Goal: Contribute content: Add original content to the website for others to see

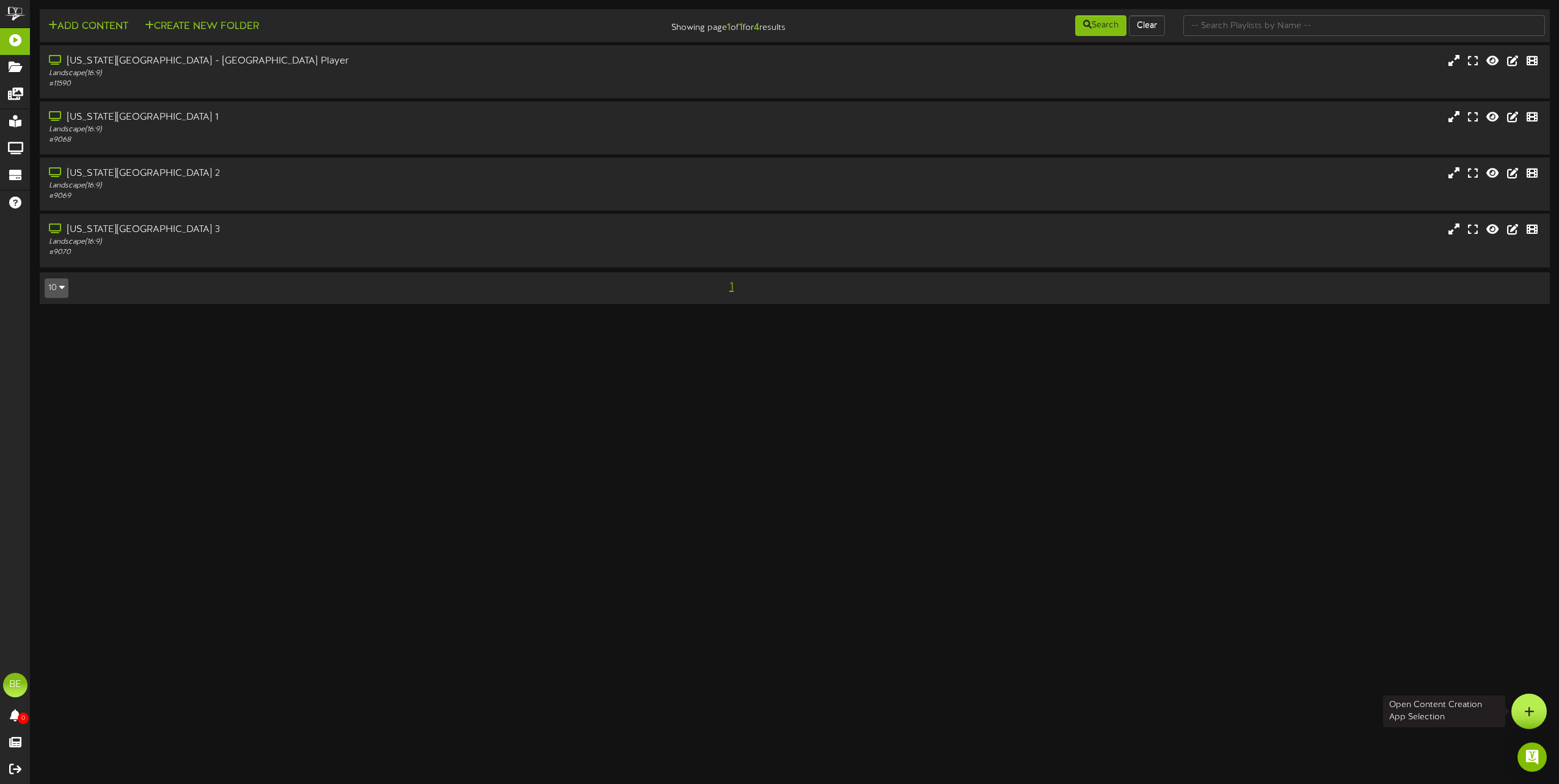
click at [1528, 708] on icon at bounding box center [1529, 712] width 11 height 11
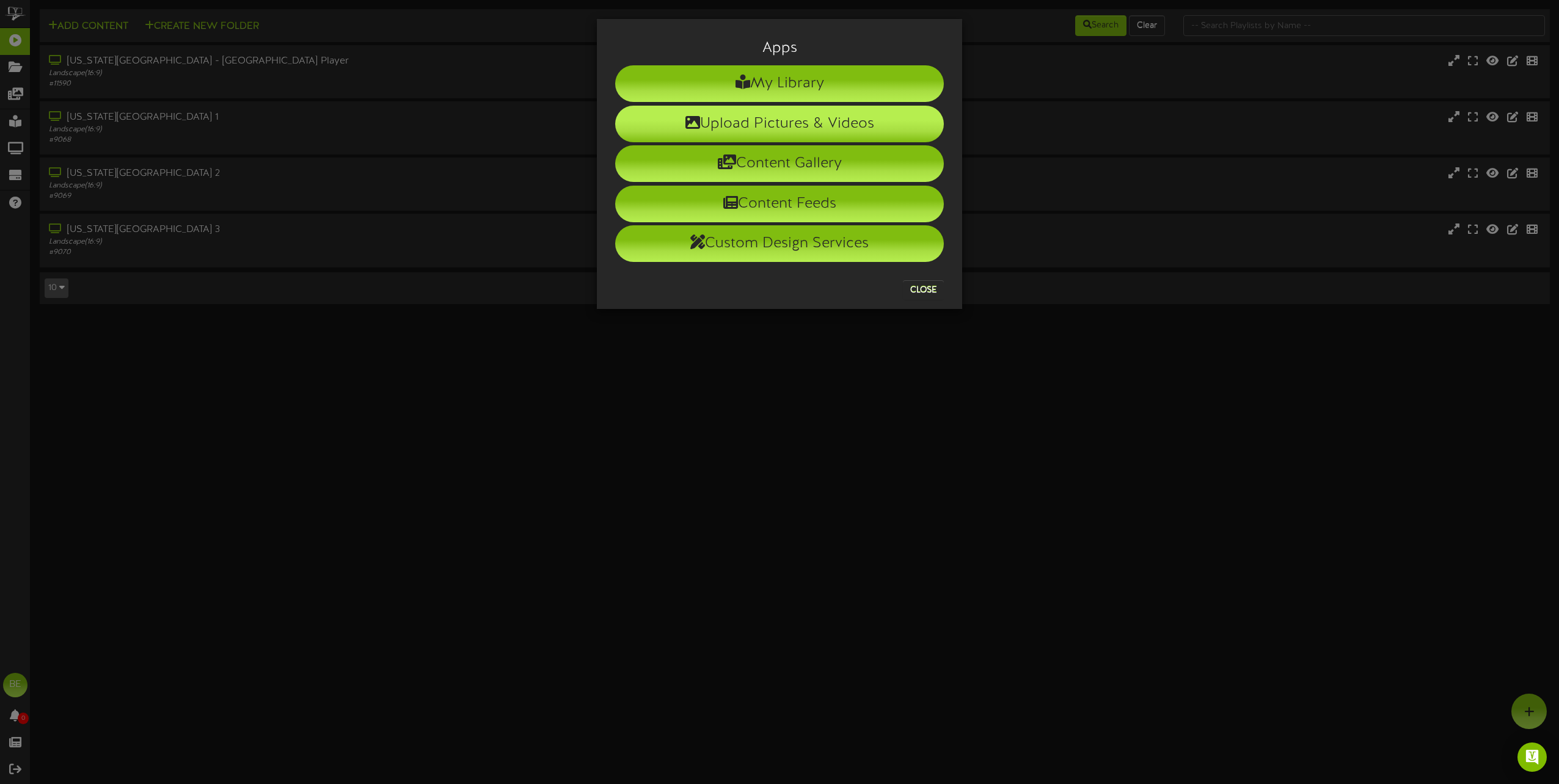
click at [777, 120] on li "Upload Pictures & Videos" at bounding box center [779, 124] width 329 height 37
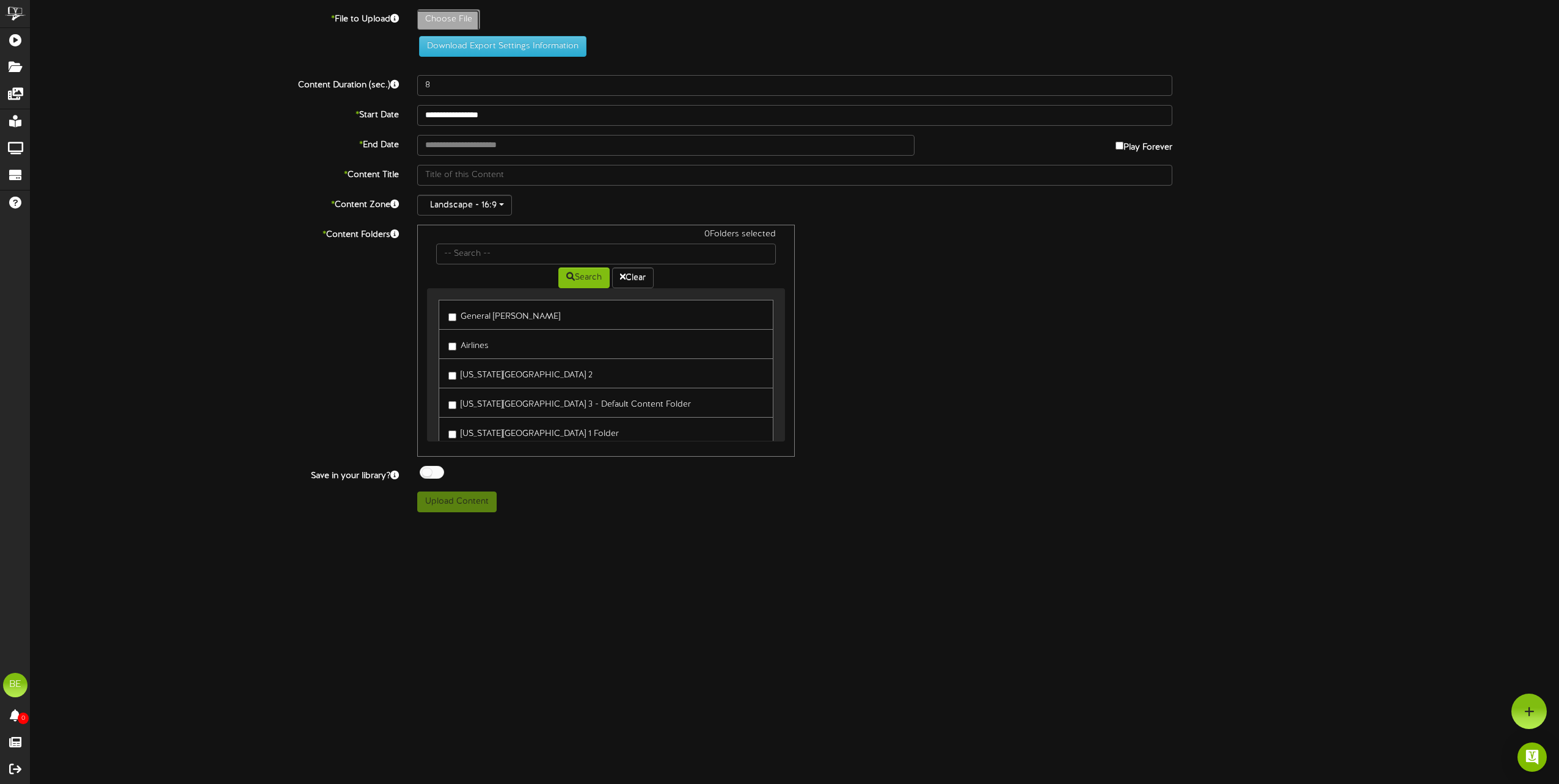
type input "**********"
type input "High5IDANominationAward_RyleeHuber"
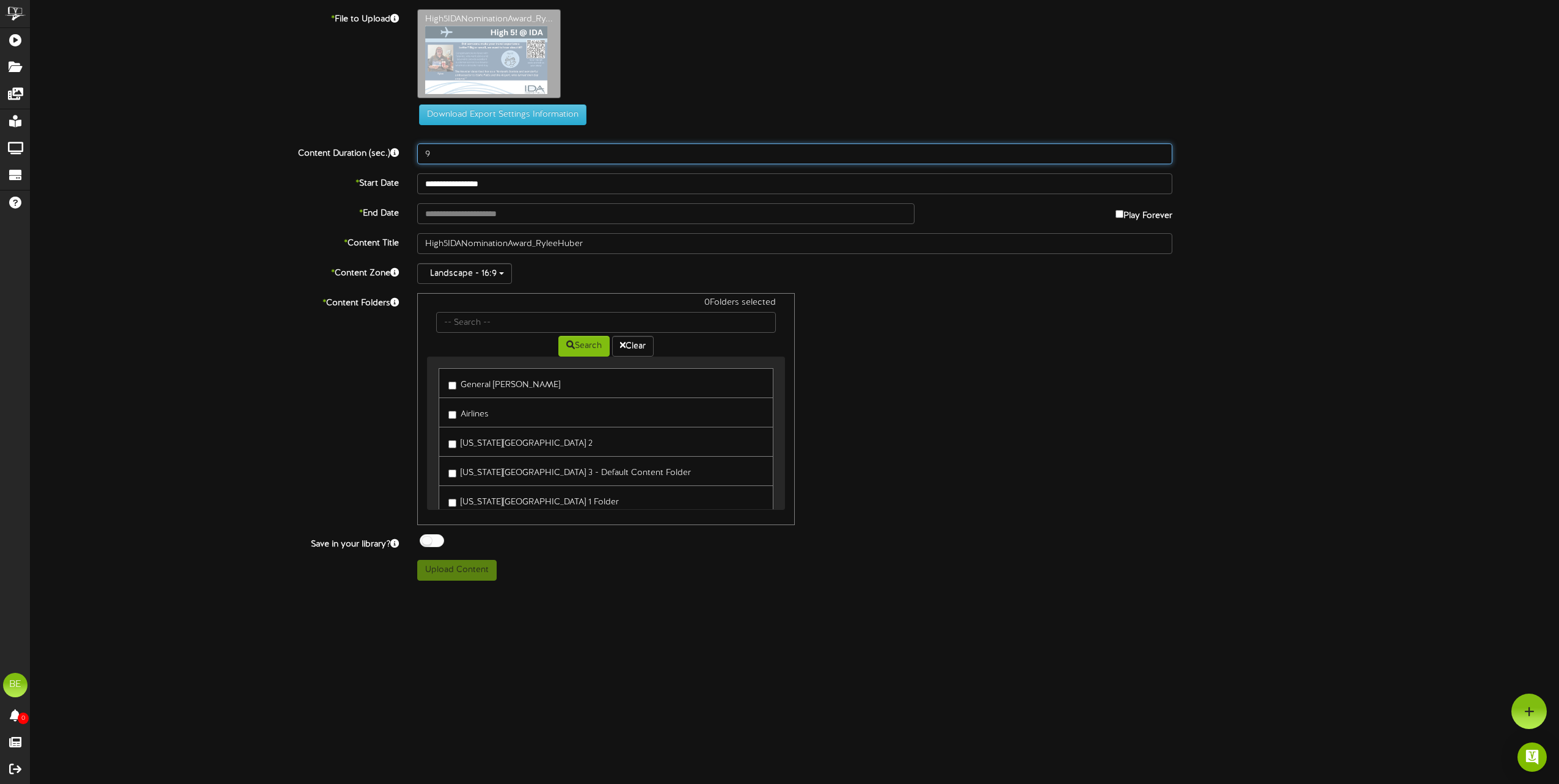
click at [1161, 150] on input "9" at bounding box center [794, 154] width 755 height 21
click at [1161, 150] on input "10" at bounding box center [794, 154] width 755 height 21
click at [1162, 150] on input "11" at bounding box center [794, 154] width 755 height 21
click at [1162, 150] on input "12" at bounding box center [794, 154] width 755 height 21
click at [1162, 150] on input "13" at bounding box center [794, 154] width 755 height 21
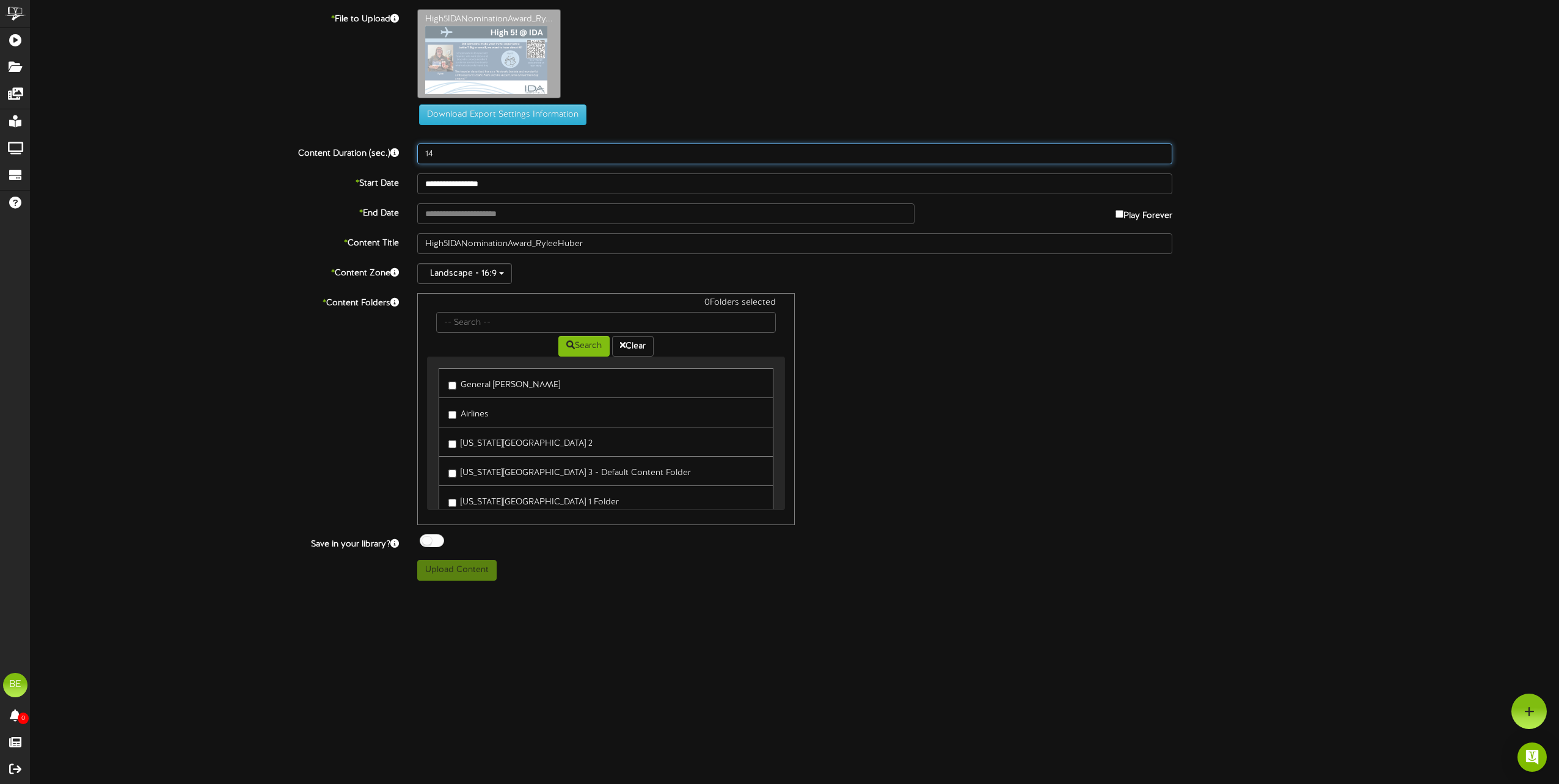
click at [1162, 150] on input "14" at bounding box center [794, 154] width 755 height 21
type input "15"
click at [1162, 150] on input "15" at bounding box center [794, 154] width 755 height 21
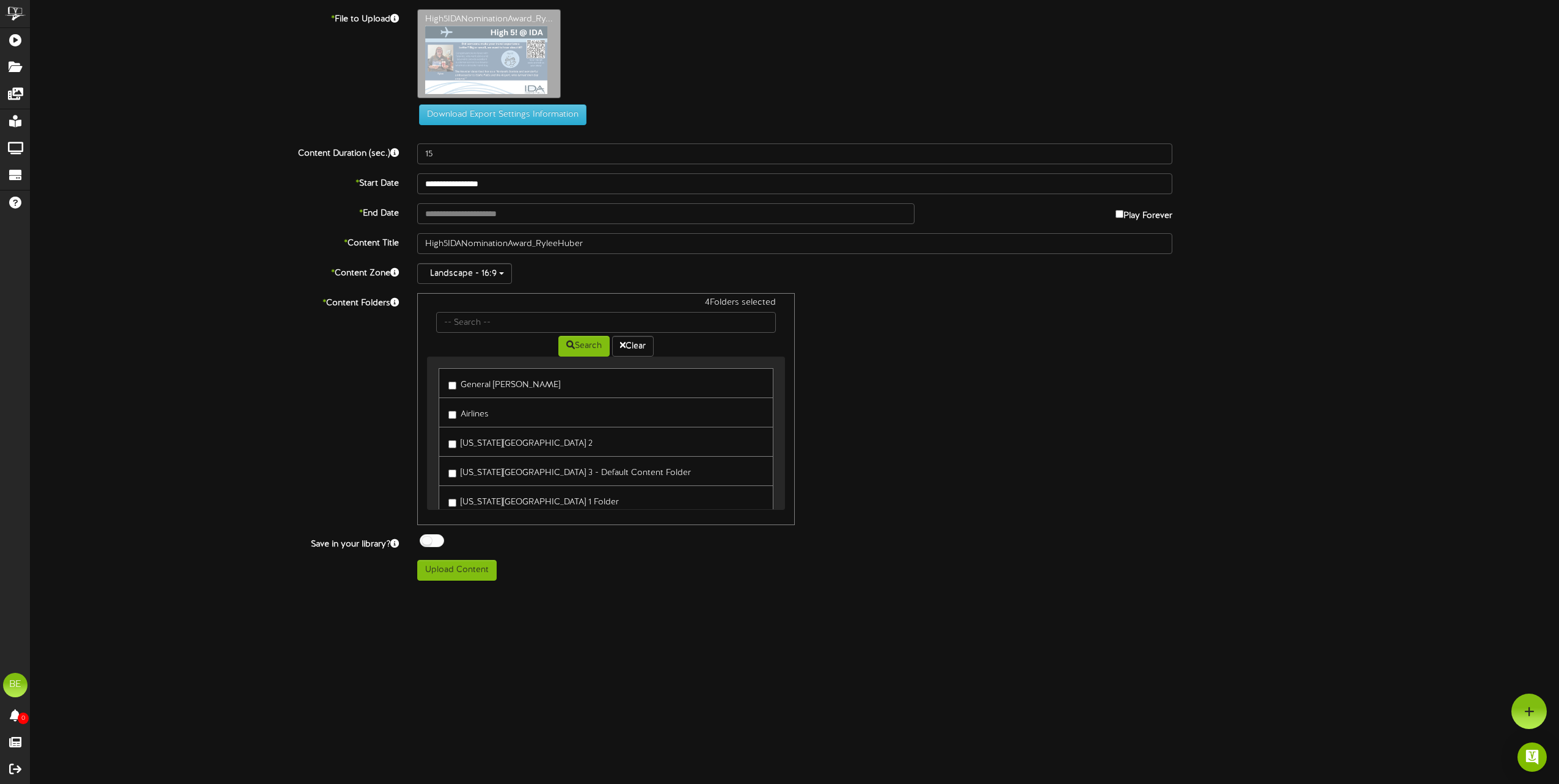
drag, startPoint x: 785, startPoint y: 405, endPoint x: 777, endPoint y: 451, distance: 46.7
click at [777, 451] on div "4 Folders selected Search Clear General IDA Airlines TSA" at bounding box center [606, 409] width 378 height 232
drag, startPoint x: 777, startPoint y: 451, endPoint x: 781, endPoint y: 459, distance: 8.9
click at [781, 459] on div "General IDA Airlines Idaho Falls Regional Airport 2 Idaho Falls Regional Airpor…" at bounding box center [606, 432] width 358 height 153
drag, startPoint x: 781, startPoint y: 459, endPoint x: 781, endPoint y: 484, distance: 25.0
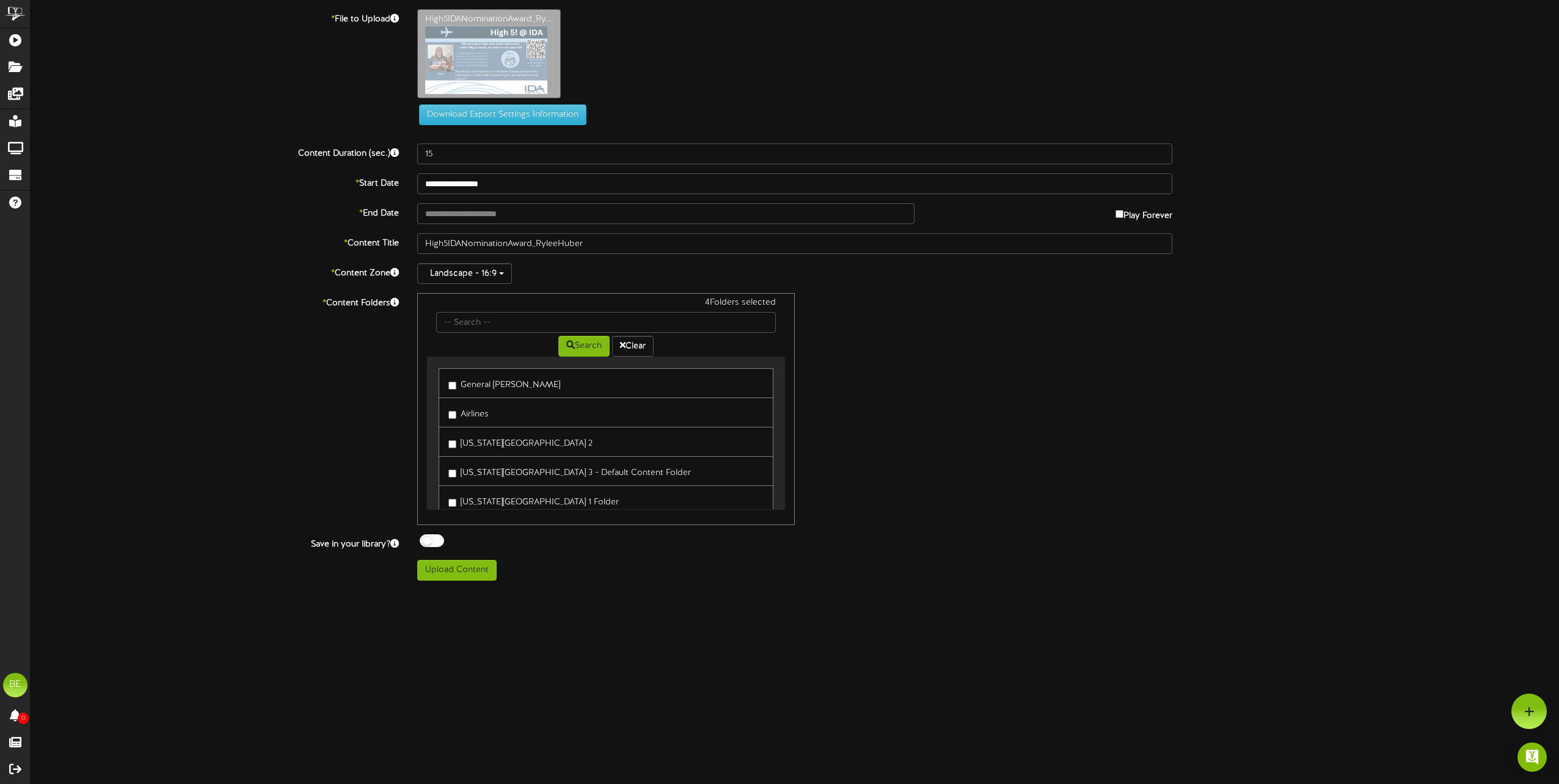
click at [781, 484] on div "General IDA Airlines Idaho Falls Regional Airport 2 Idaho Falls Regional Airpor…" at bounding box center [606, 432] width 358 height 153
click at [443, 569] on button "Upload Content" at bounding box center [457, 570] width 79 height 21
type input "**********"
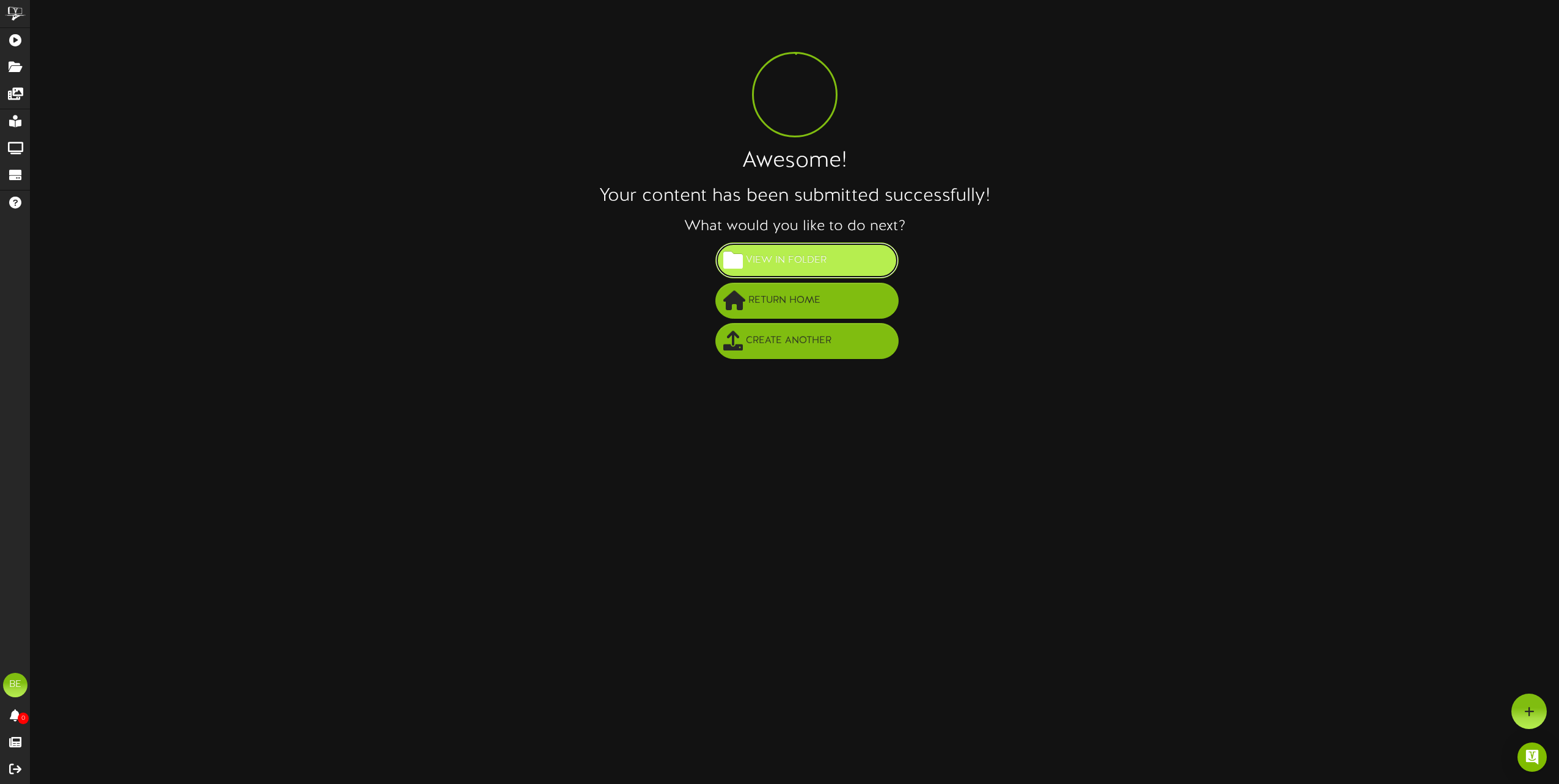
click at [763, 261] on span "View in Folder" at bounding box center [786, 260] width 87 height 20
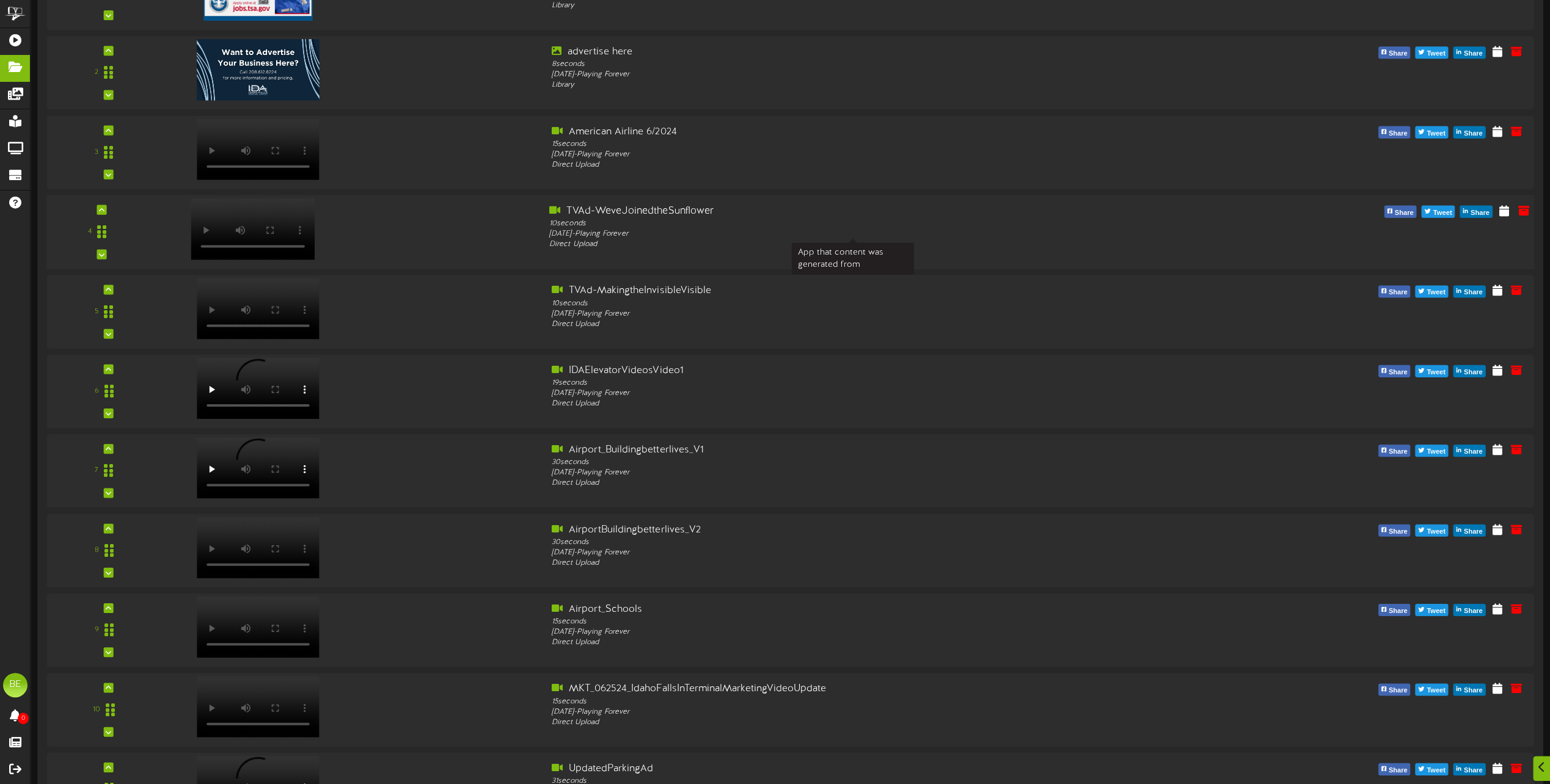
scroll to position [2076, 0]
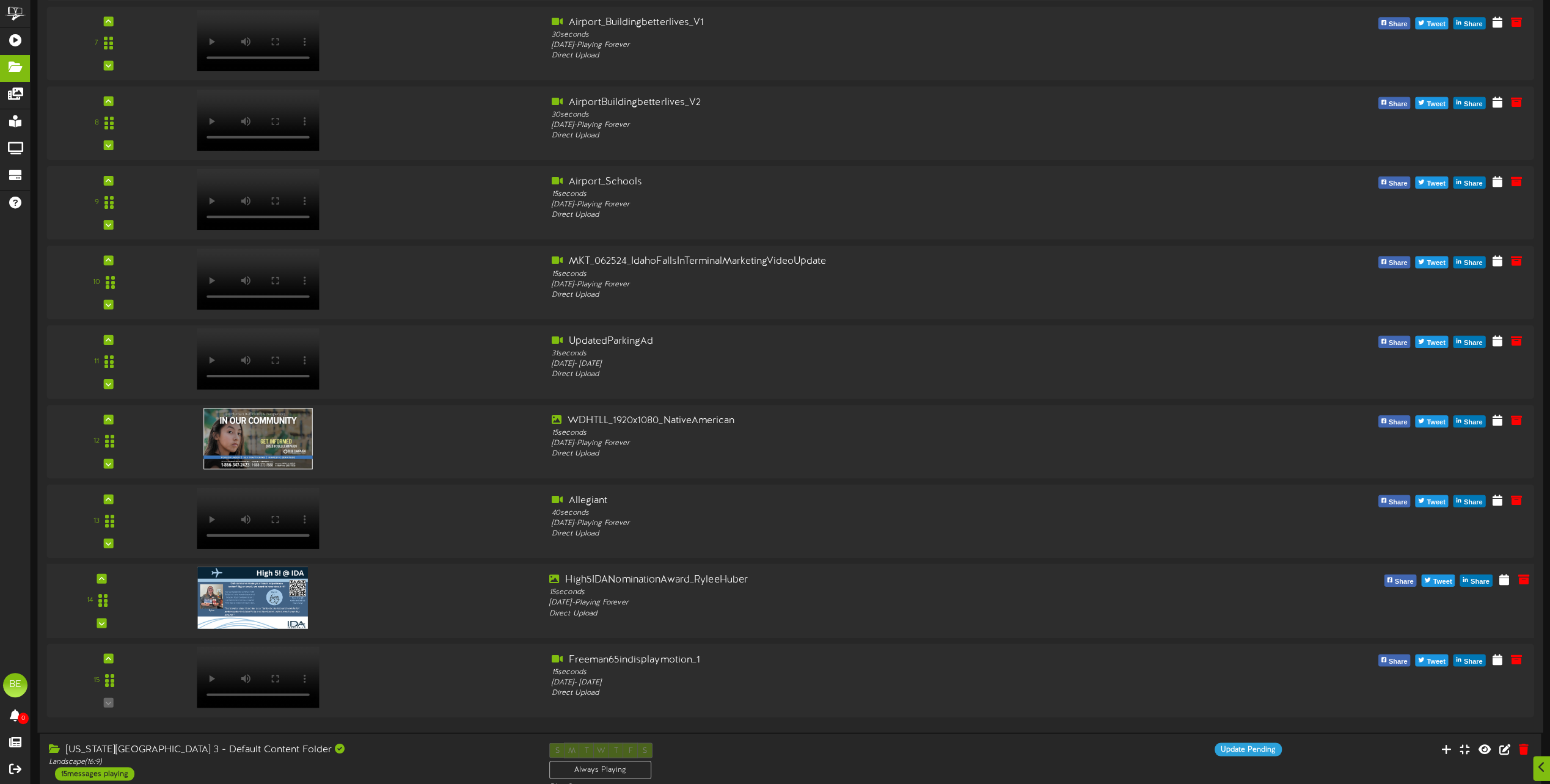
click at [267, 594] on img at bounding box center [253, 598] width 110 height 62
click at [262, 433] on img at bounding box center [253, 438] width 110 height 62
click at [258, 595] on img at bounding box center [253, 598] width 110 height 62
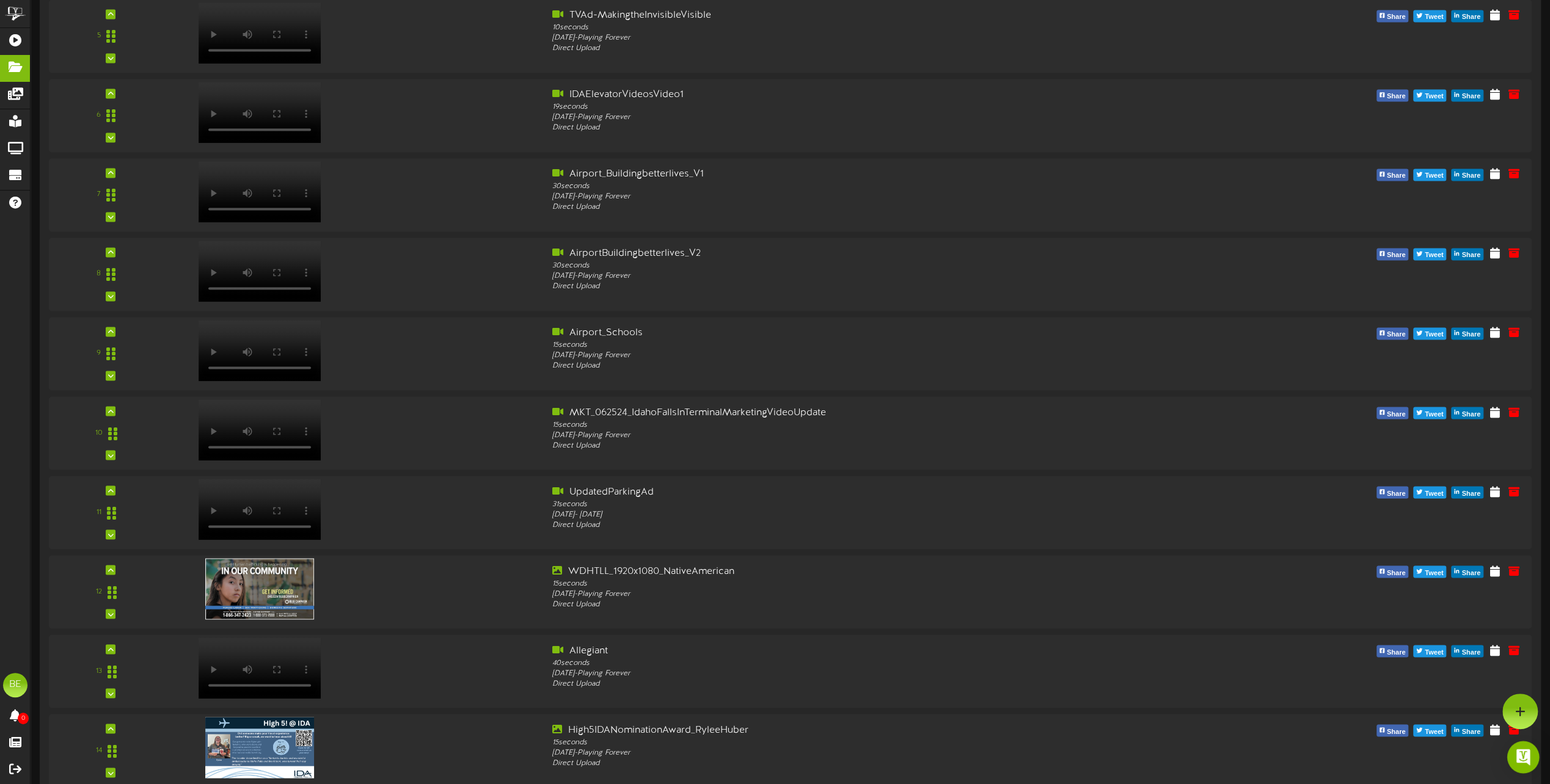
scroll to position [1282, 0]
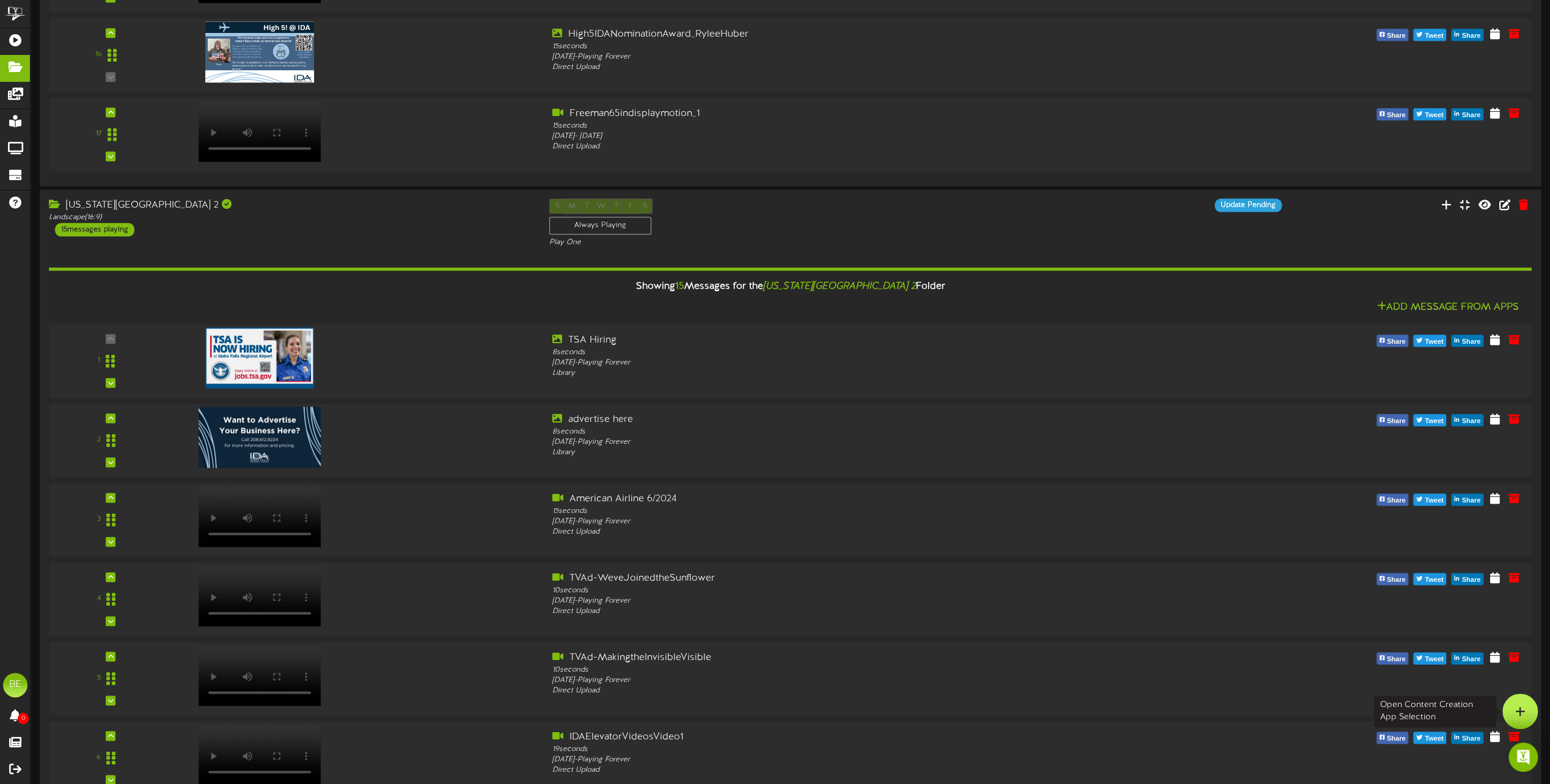
click at [1529, 711] on div at bounding box center [1520, 711] width 35 height 35
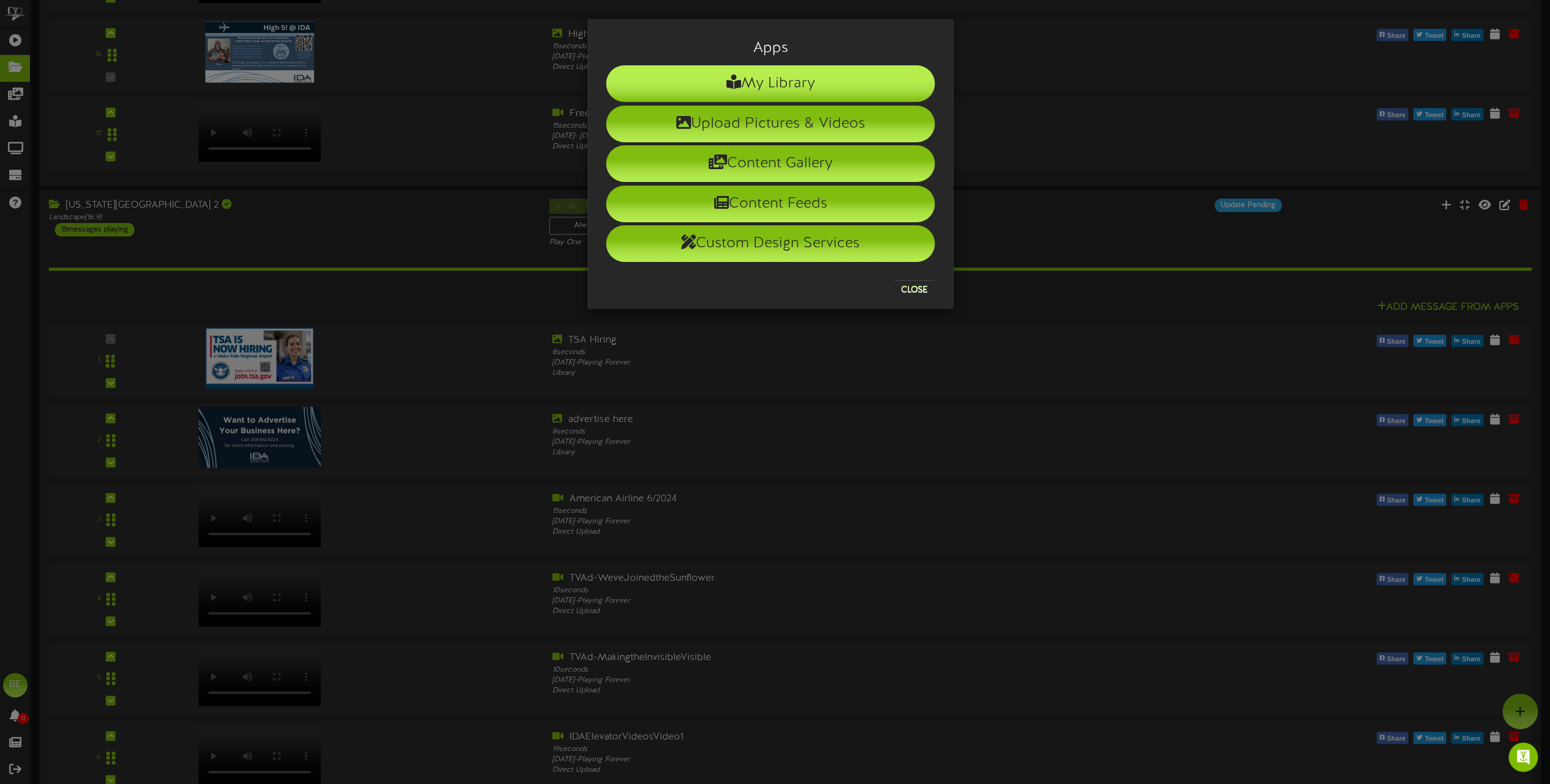
click at [756, 89] on li "My Library" at bounding box center [770, 84] width 329 height 37
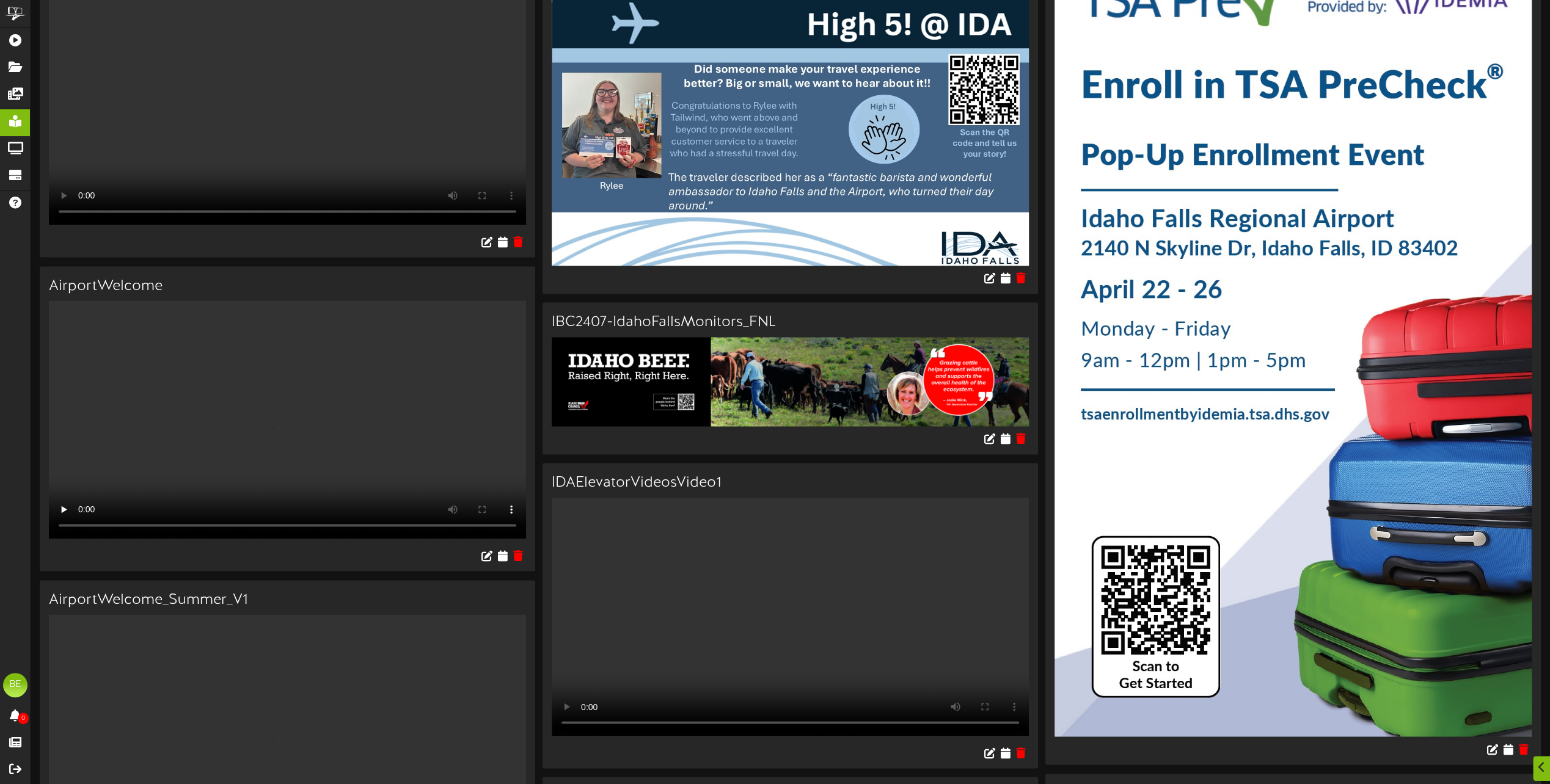
scroll to position [1714, 0]
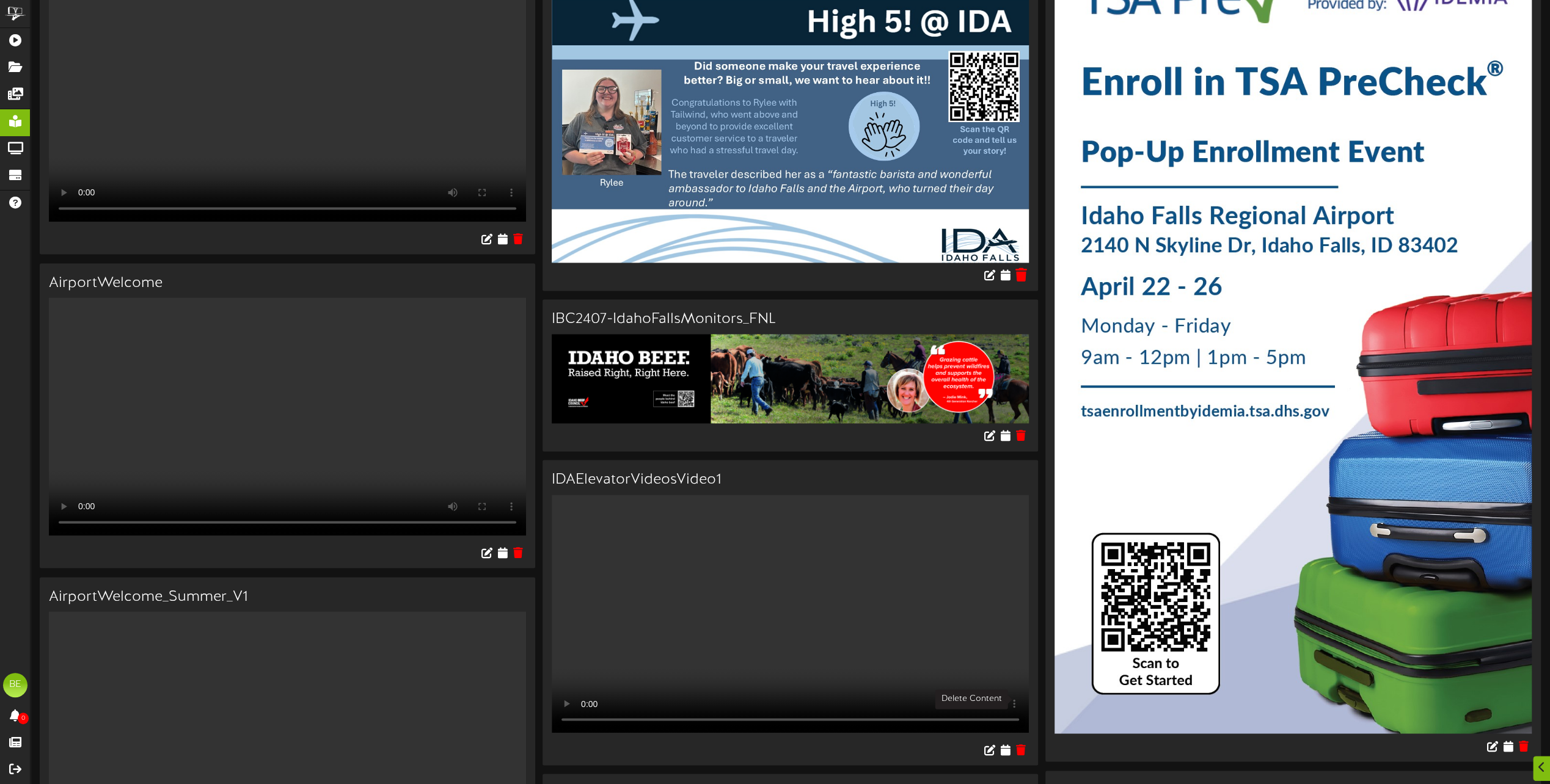
click at [1019, 281] on icon at bounding box center [1020, 274] width 11 height 13
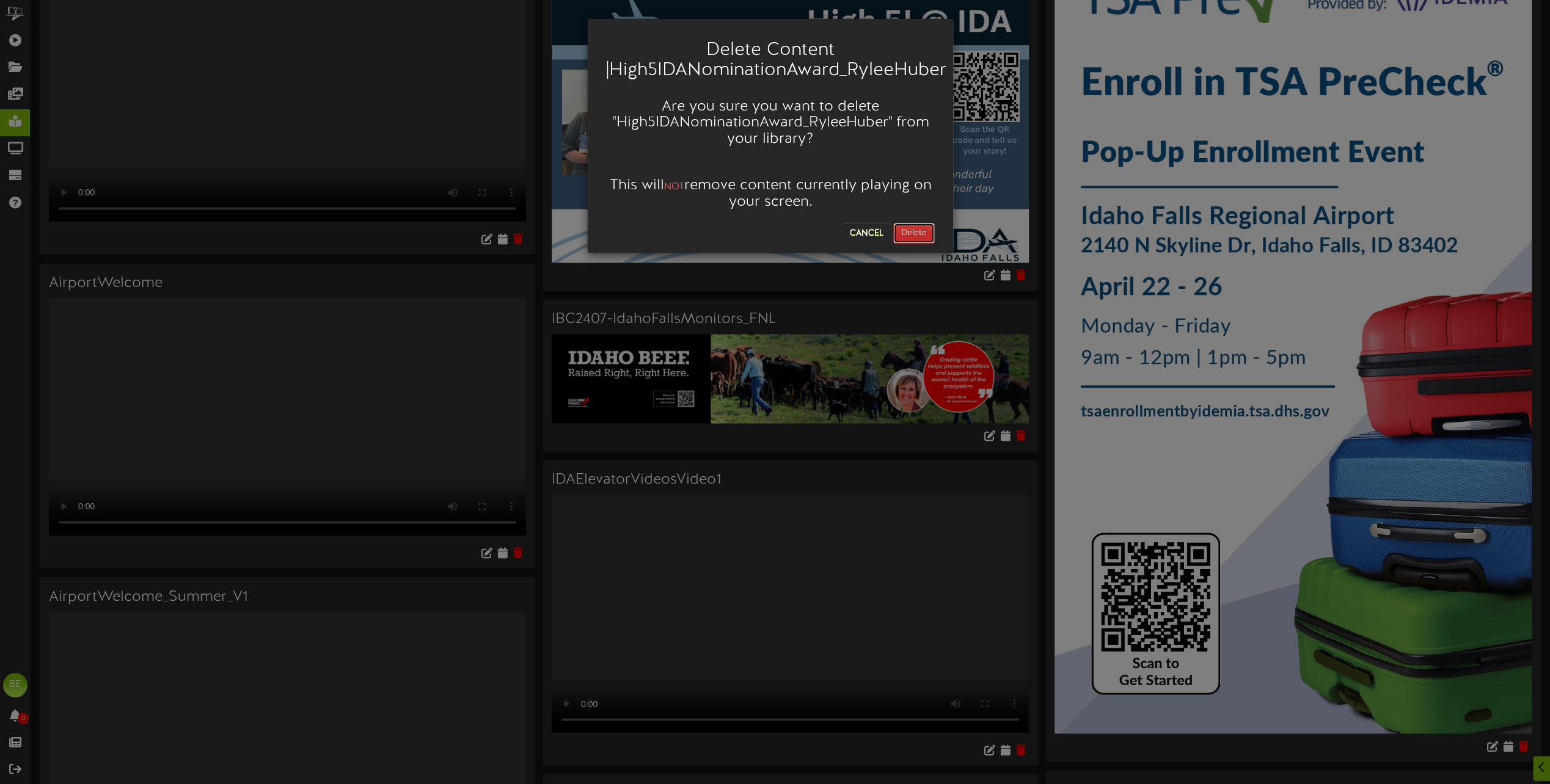
click at [916, 233] on button "Delete" at bounding box center [913, 233] width 42 height 21
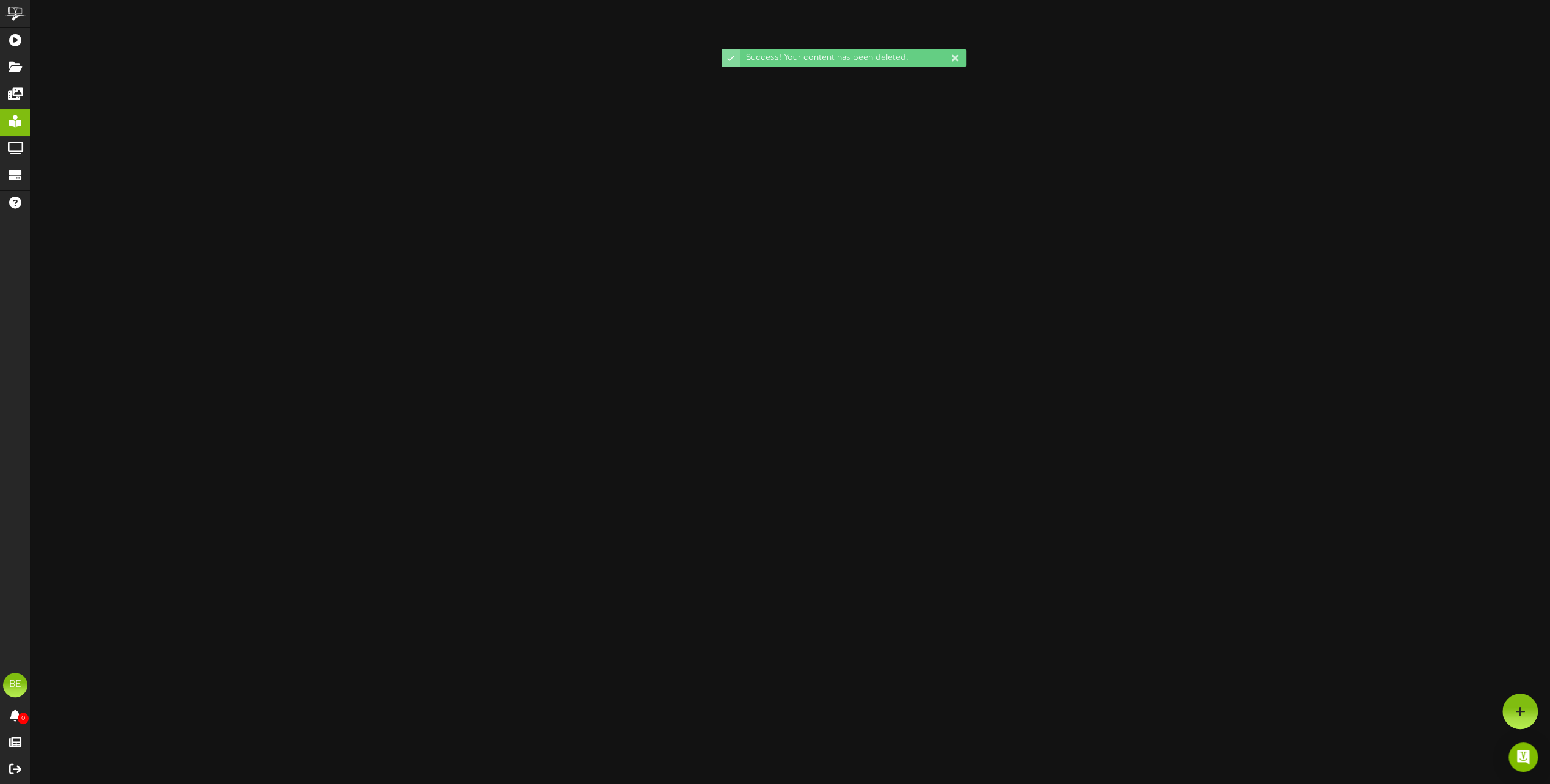
scroll to position [1103, 0]
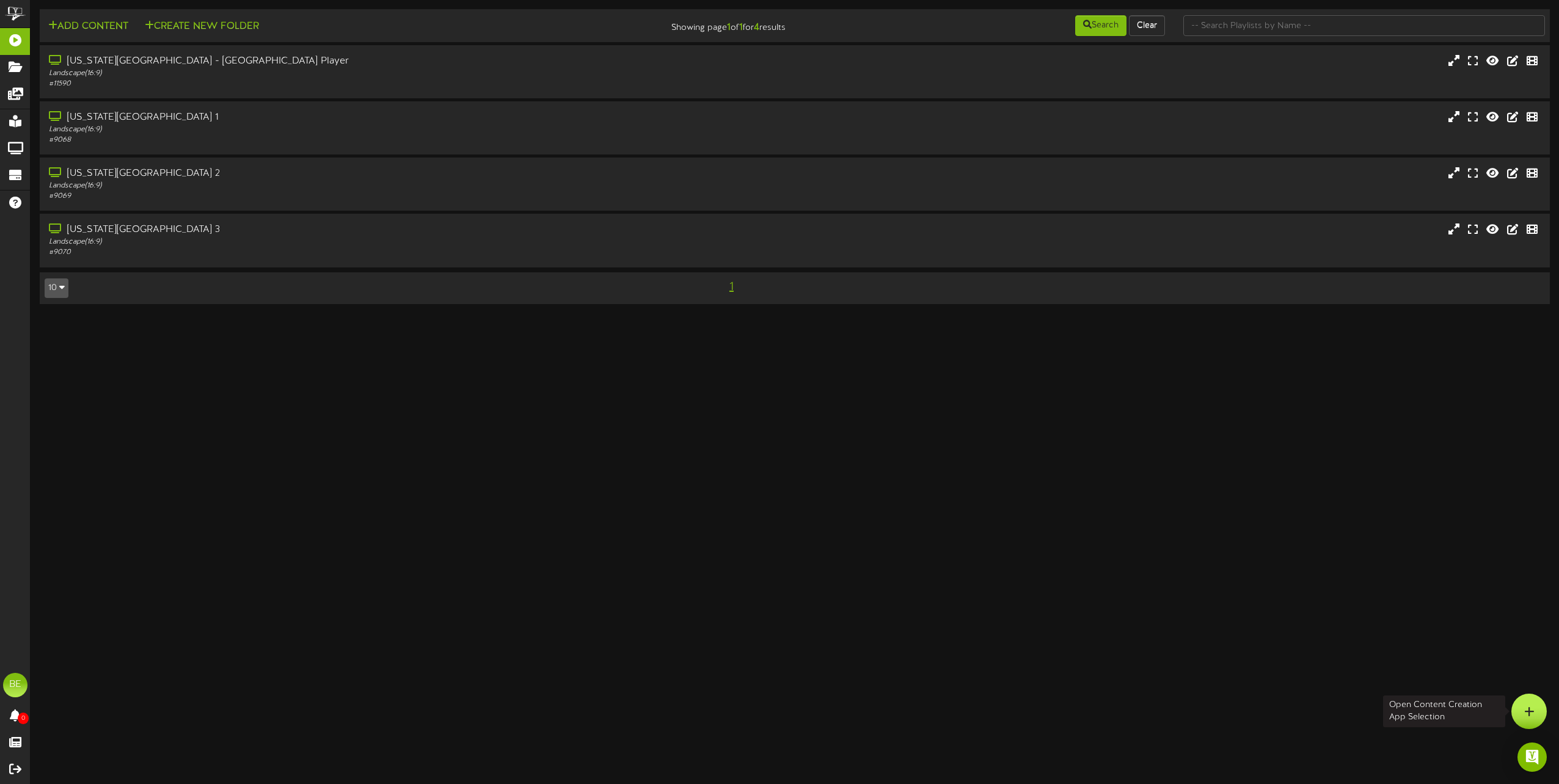
click at [1525, 715] on icon at bounding box center [1529, 712] width 11 height 11
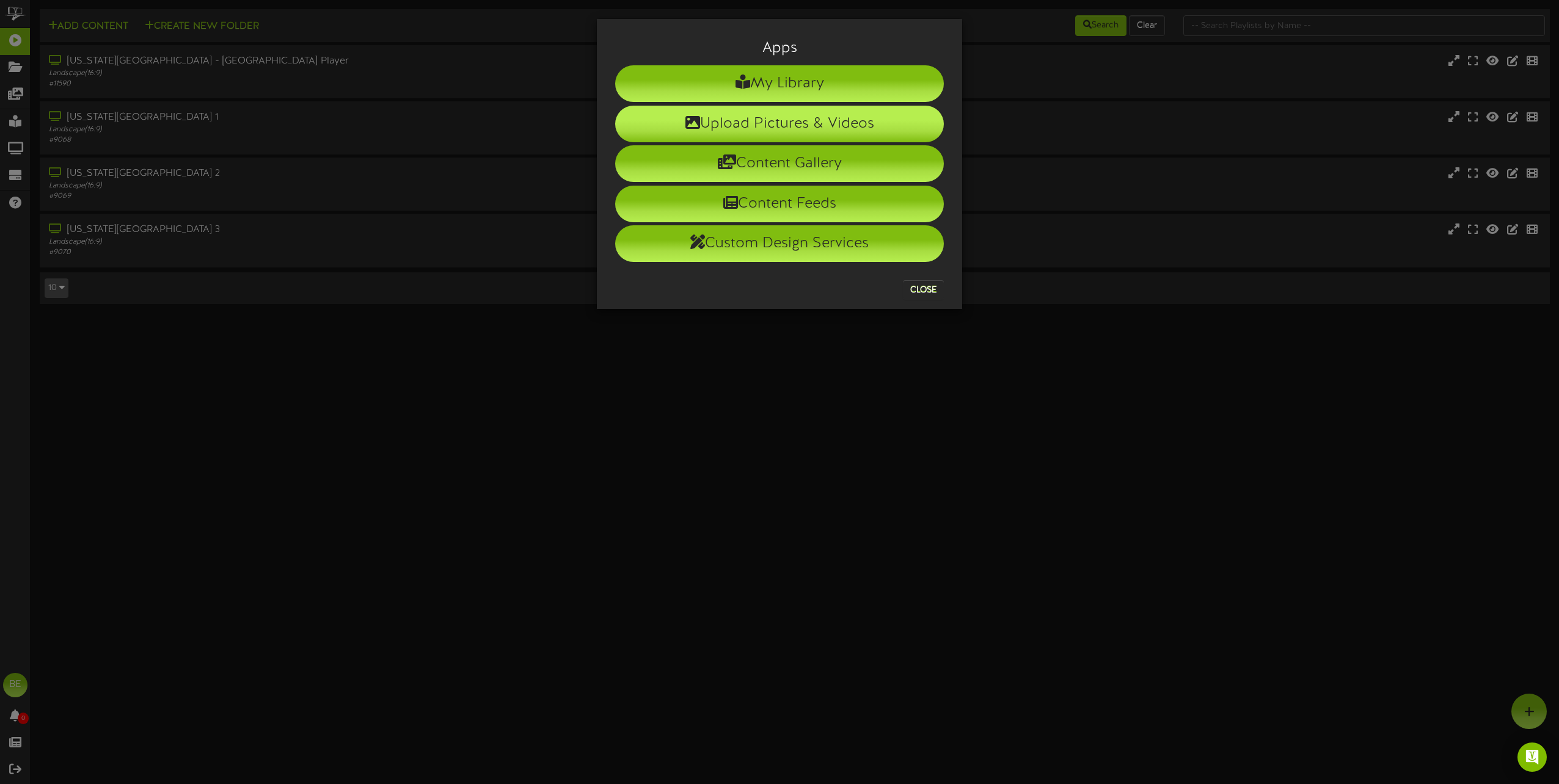
click at [789, 115] on li "Upload Pictures & Videos" at bounding box center [779, 124] width 329 height 37
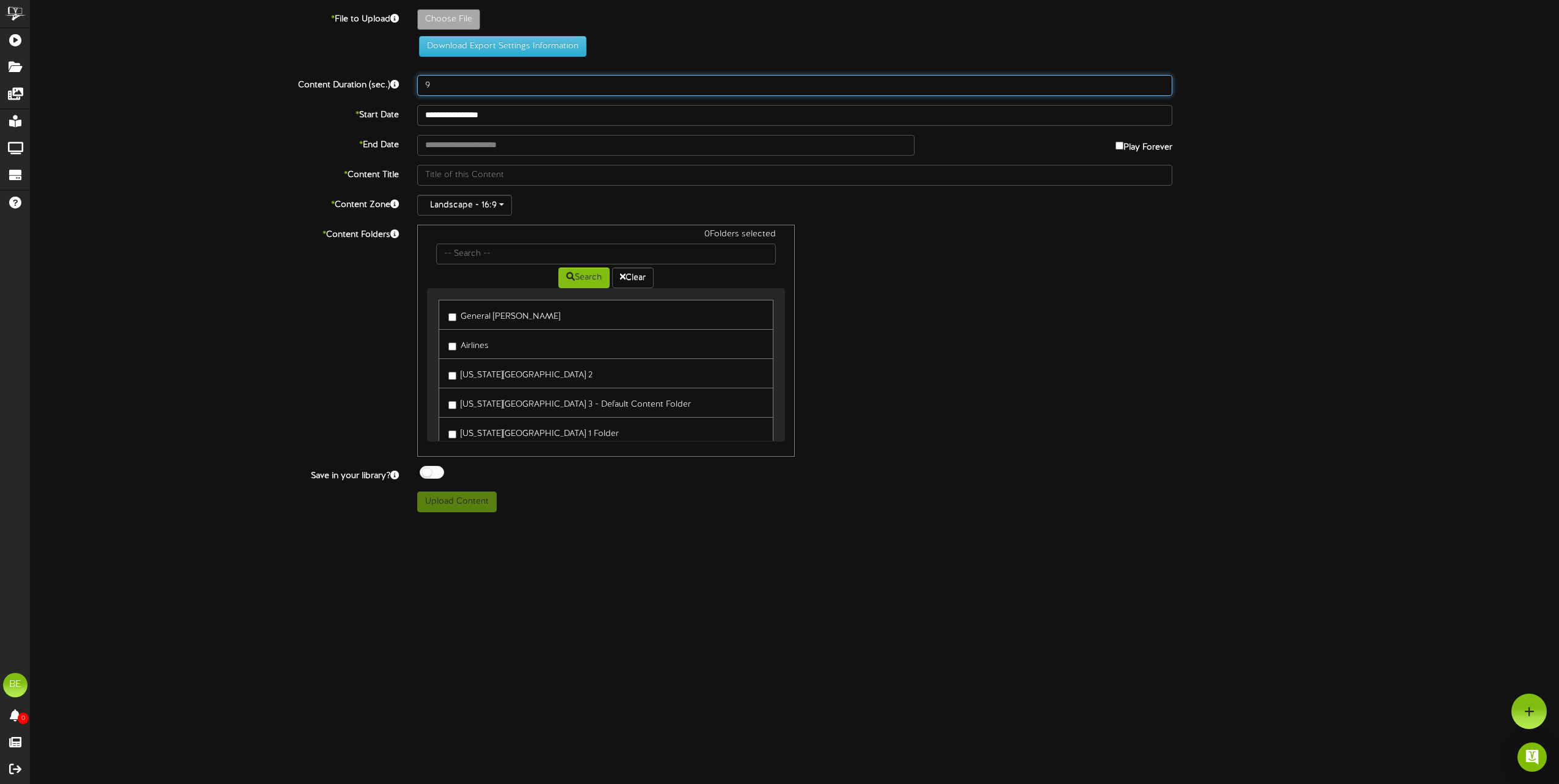
click at [1162, 81] on input "9" at bounding box center [794, 86] width 755 height 21
click at [1162, 81] on input "10" at bounding box center [794, 86] width 755 height 21
click at [1162, 81] on input "11" at bounding box center [794, 86] width 755 height 21
click at [1162, 81] on input "12" at bounding box center [794, 86] width 755 height 21
click at [1162, 81] on input "13" at bounding box center [794, 86] width 755 height 21
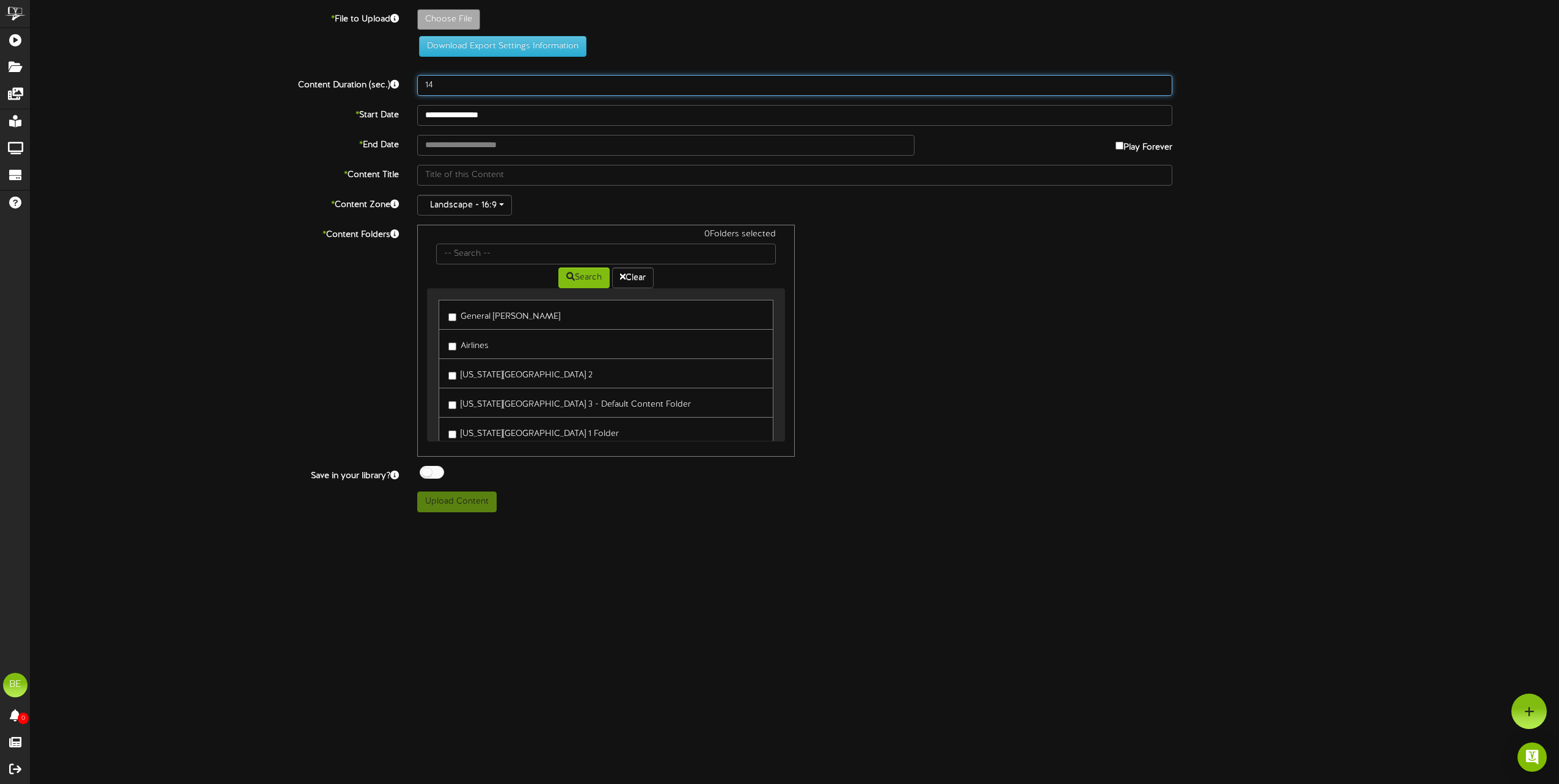
click at [1162, 81] on input "14" at bounding box center [794, 86] width 755 height 21
type input "15"
click at [1157, 79] on input "15" at bounding box center [794, 86] width 755 height 21
type input "**********"
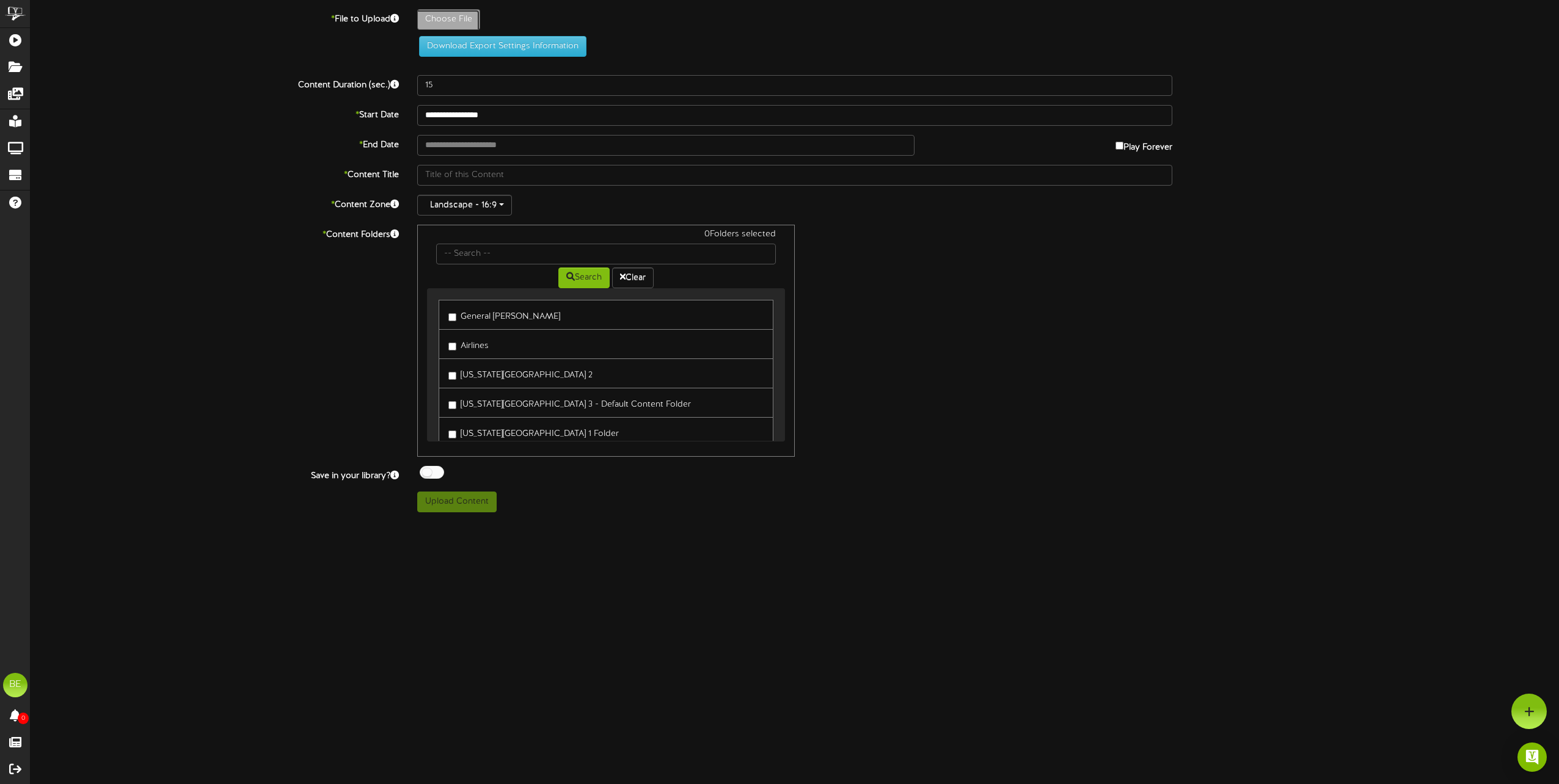
type input "High5IDANominationAward_RyleeHuber"
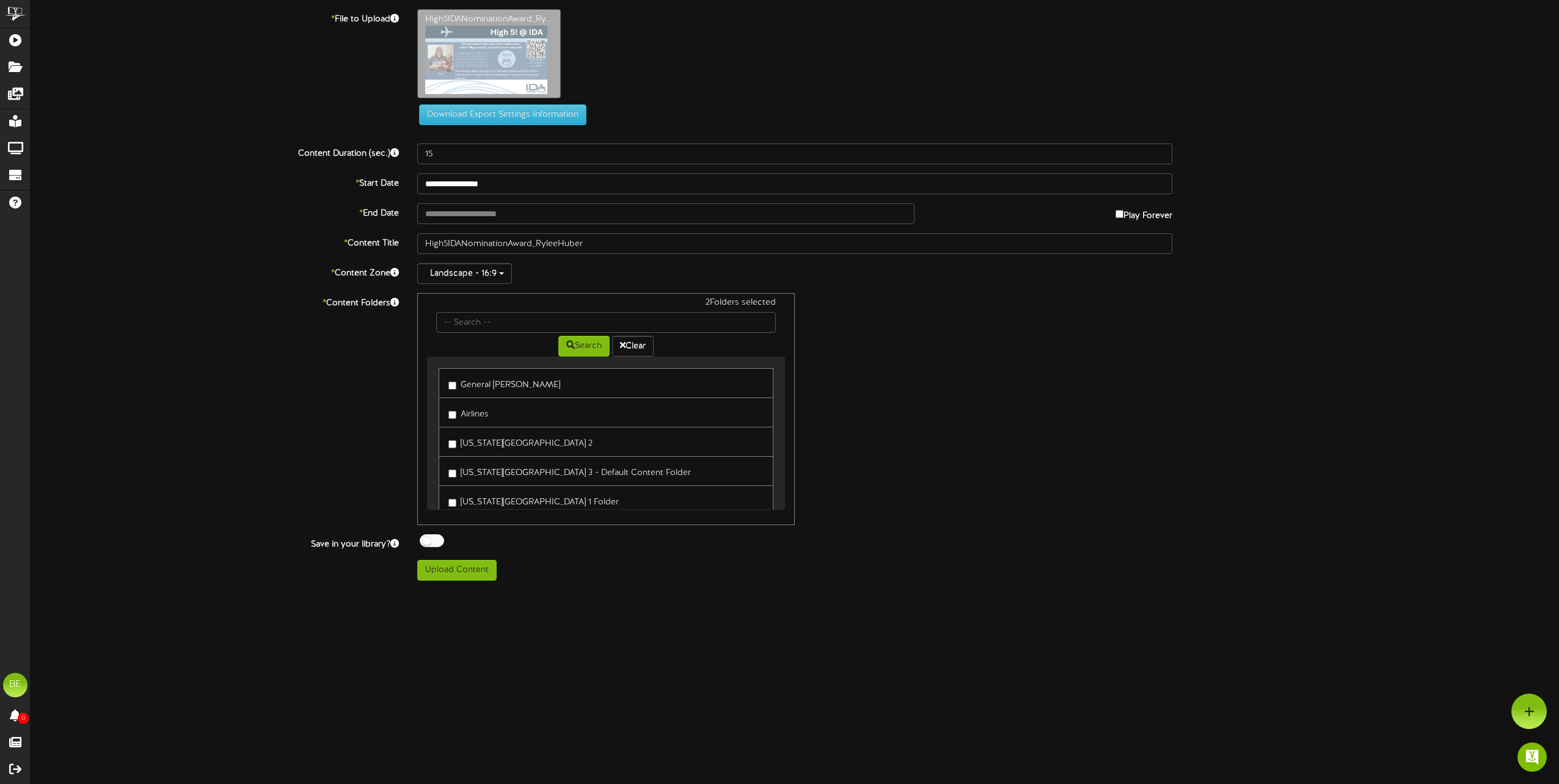
click at [456, 456] on link "[US_STATE][GEOGRAPHIC_DATA] 3 - Default Content Folder" at bounding box center [606, 471] width 335 height 30
click at [453, 494] on label "[US_STATE][GEOGRAPHIC_DATA] 1 Folder" at bounding box center [533, 500] width 170 height 16
click at [448, 574] on button "Upload Content" at bounding box center [457, 570] width 79 height 21
type input "**********"
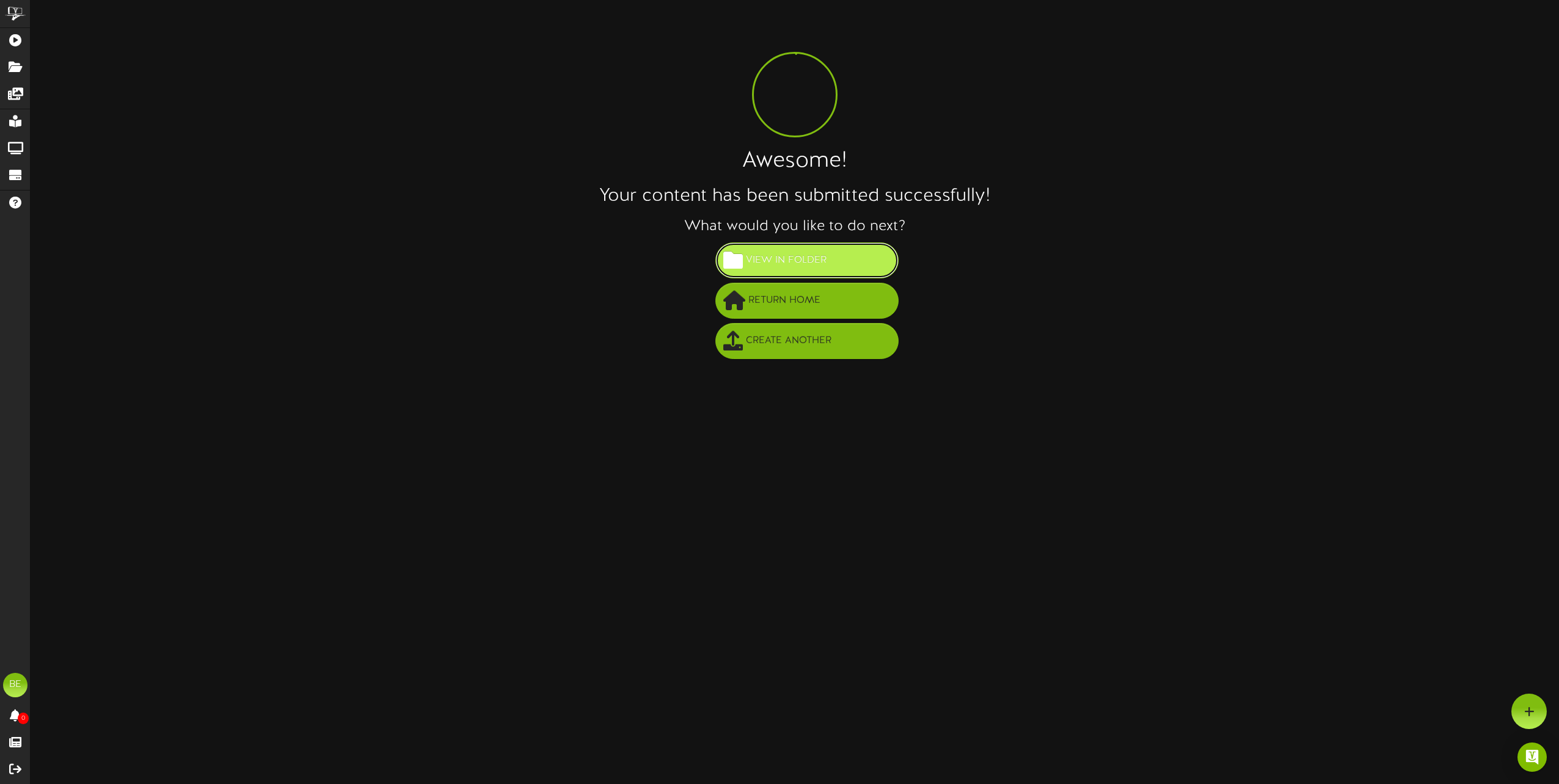
click at [774, 252] on span "View in Folder" at bounding box center [786, 260] width 87 height 20
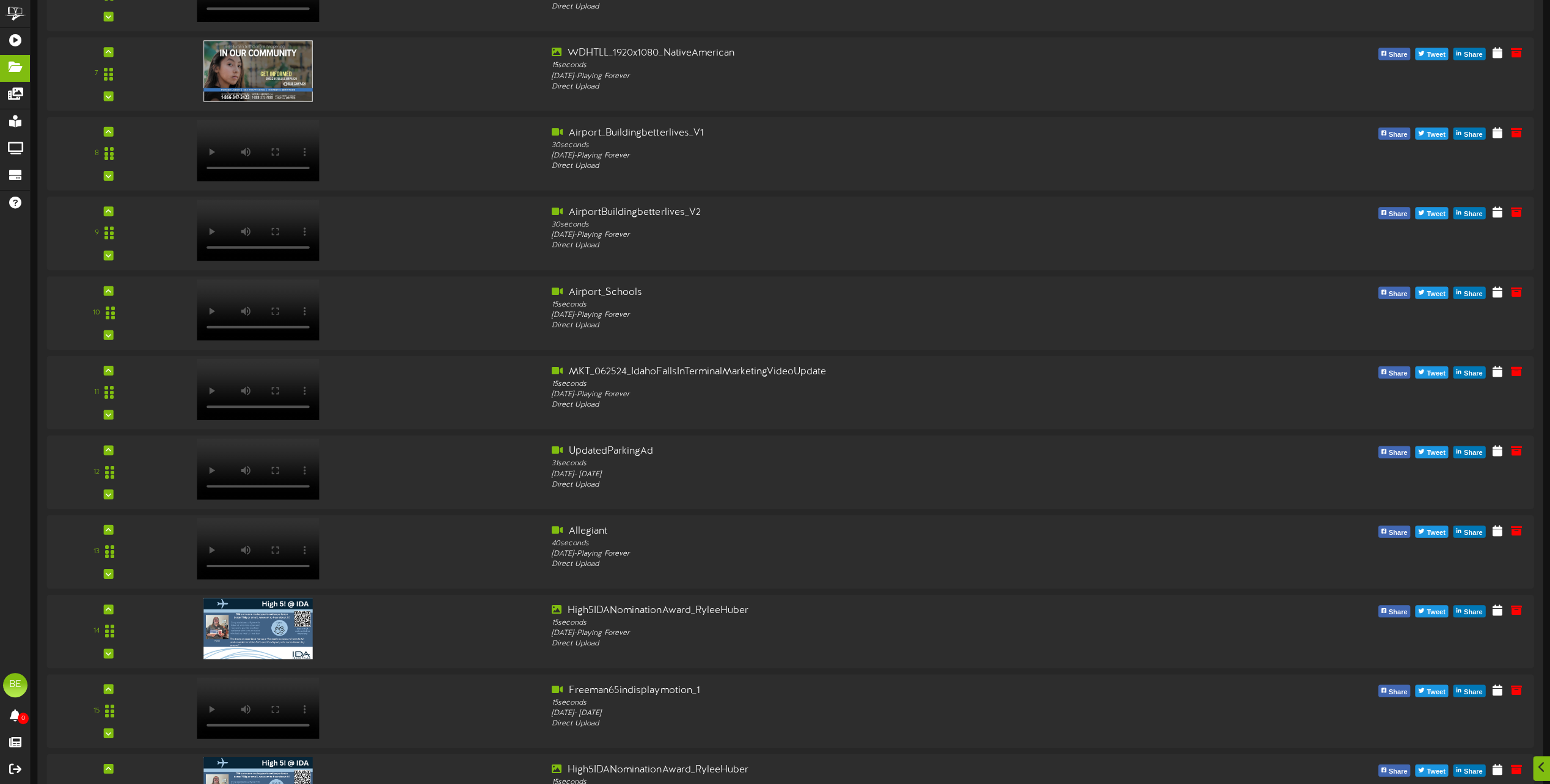
scroll to position [3846, 0]
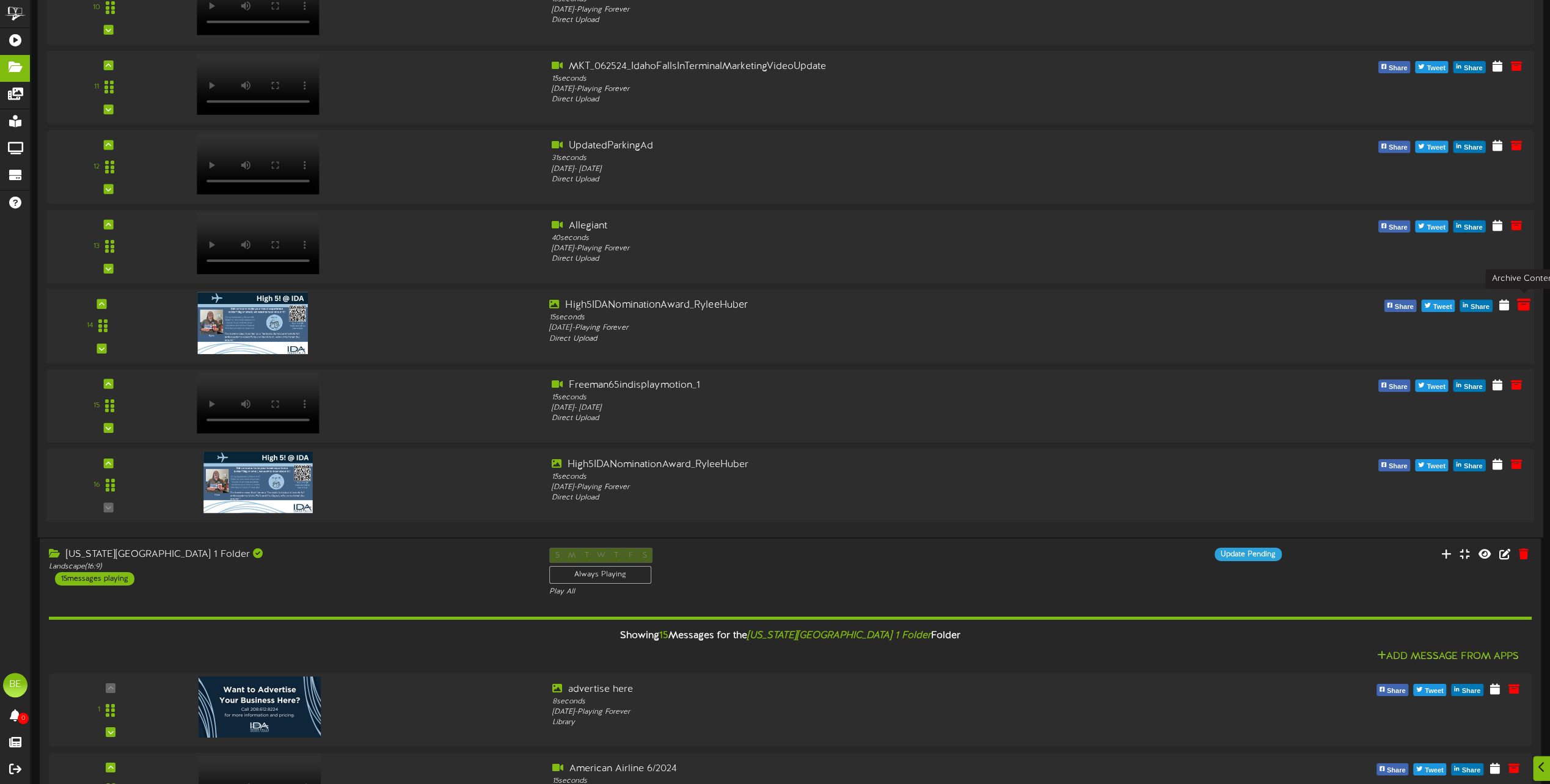
click at [1524, 302] on icon at bounding box center [1523, 304] width 13 height 13
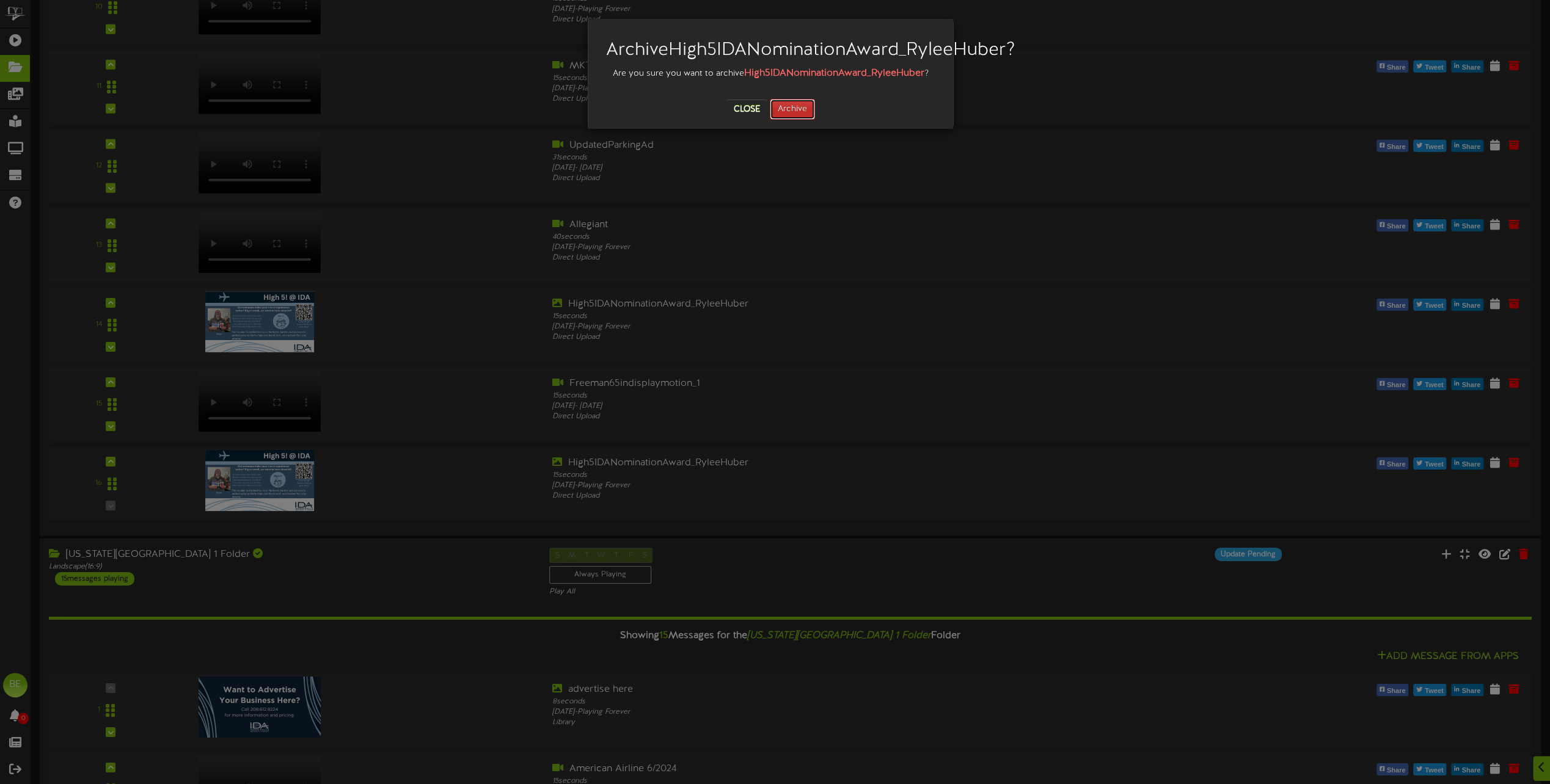
click at [804, 120] on button "Archive" at bounding box center [792, 110] width 45 height 21
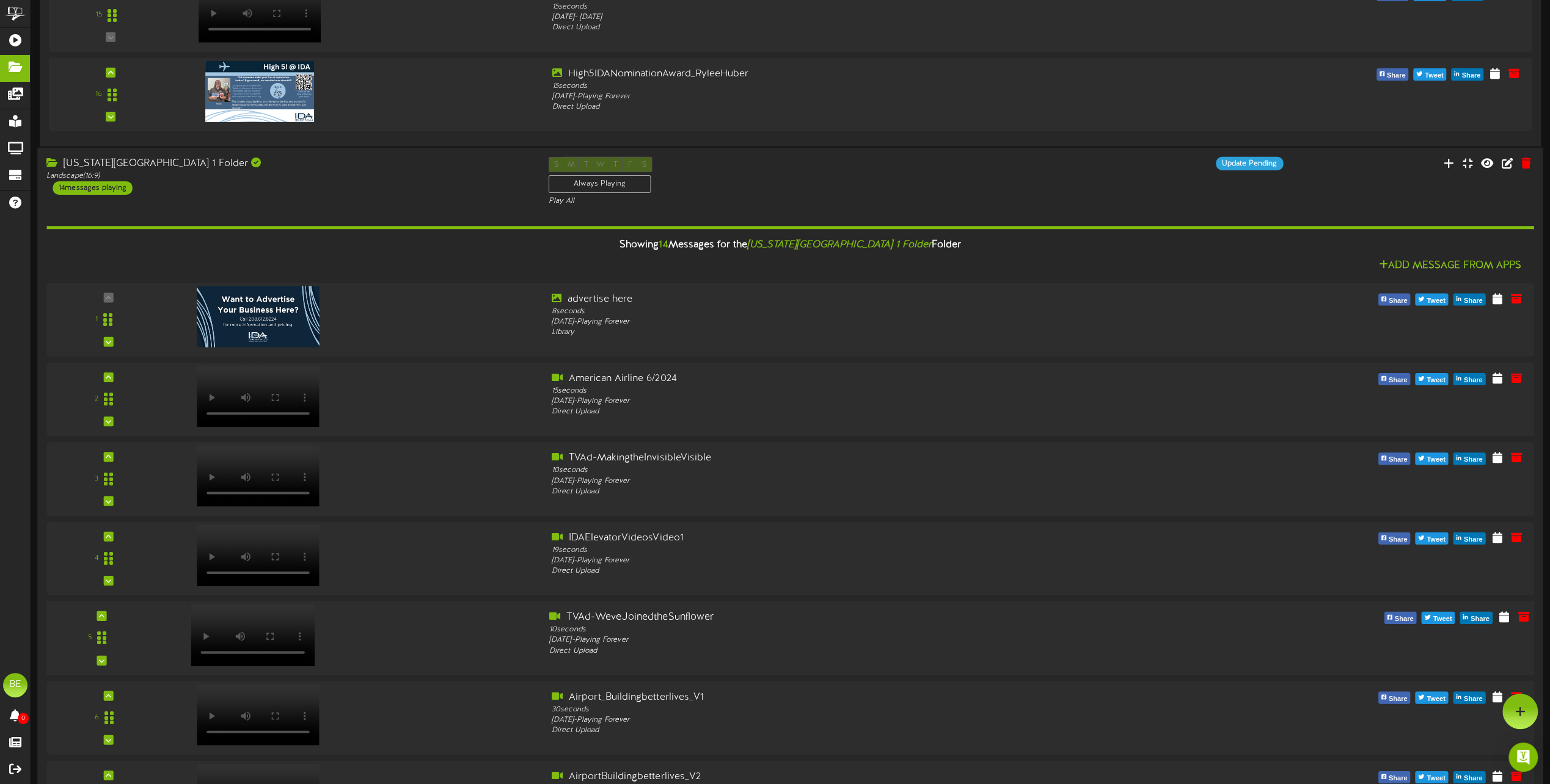
scroll to position [3931, 0]
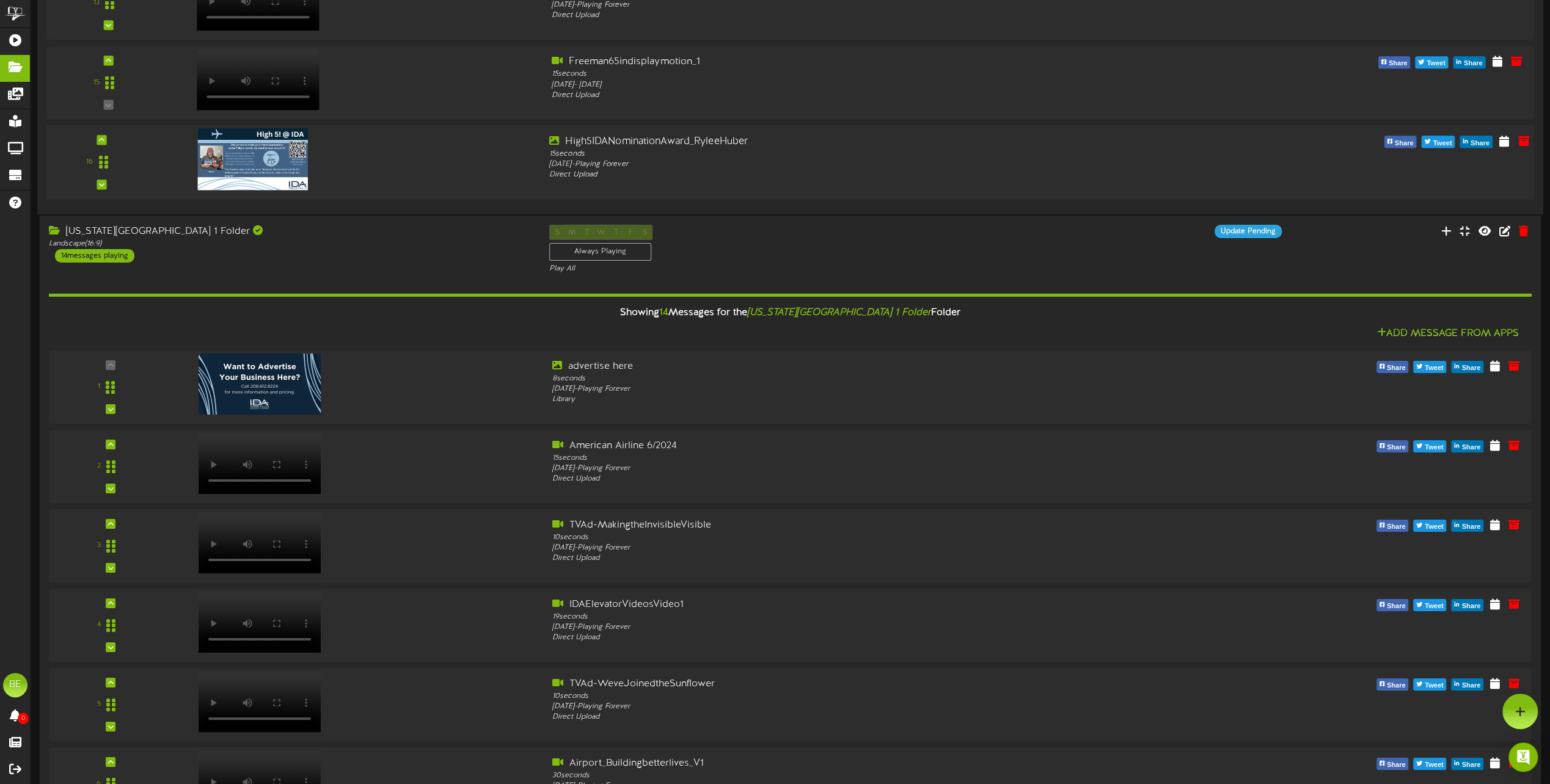
click at [252, 150] on img at bounding box center [253, 159] width 110 height 62
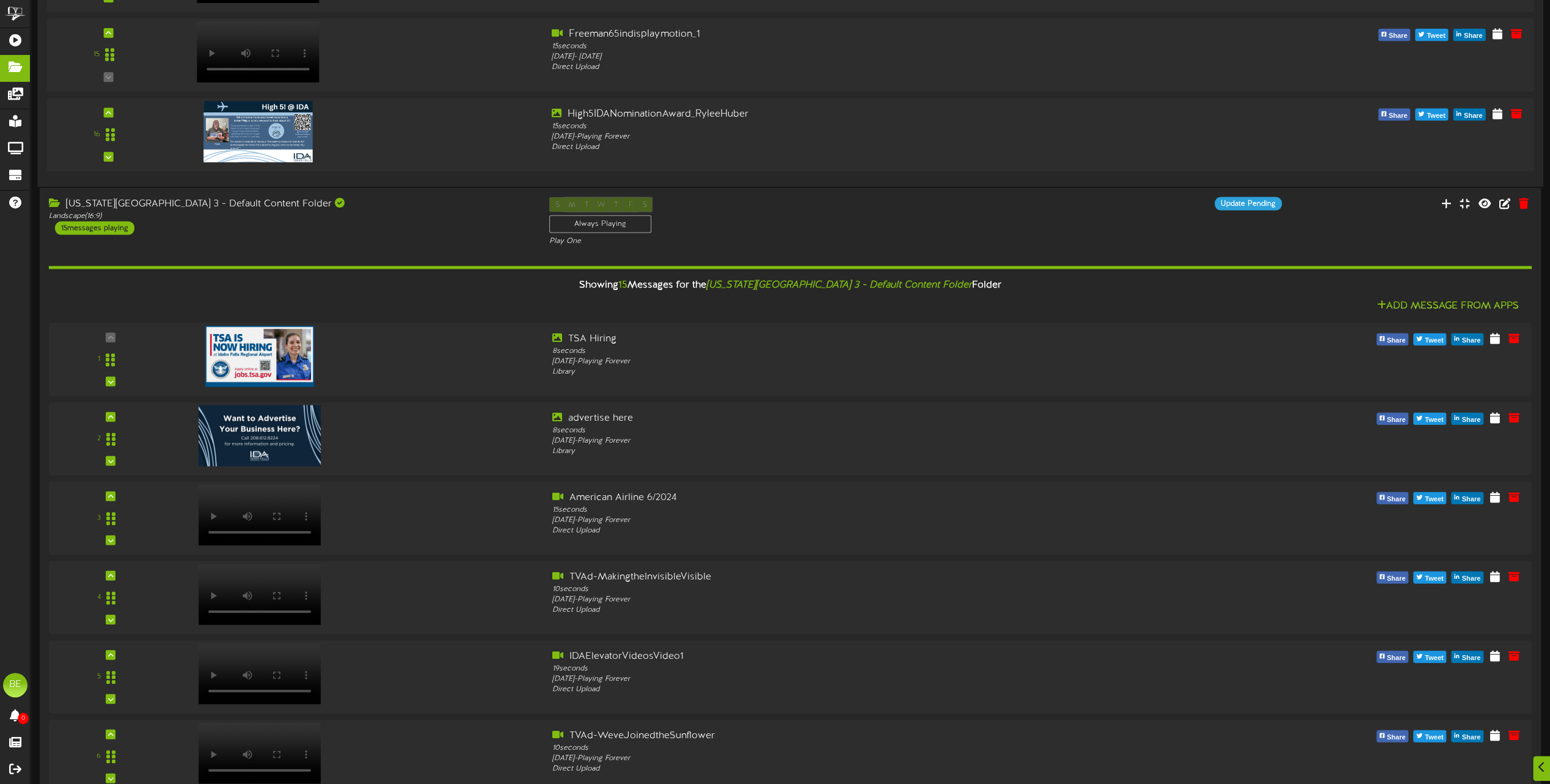
scroll to position [2649, 0]
